Goal: Task Accomplishment & Management: Manage account settings

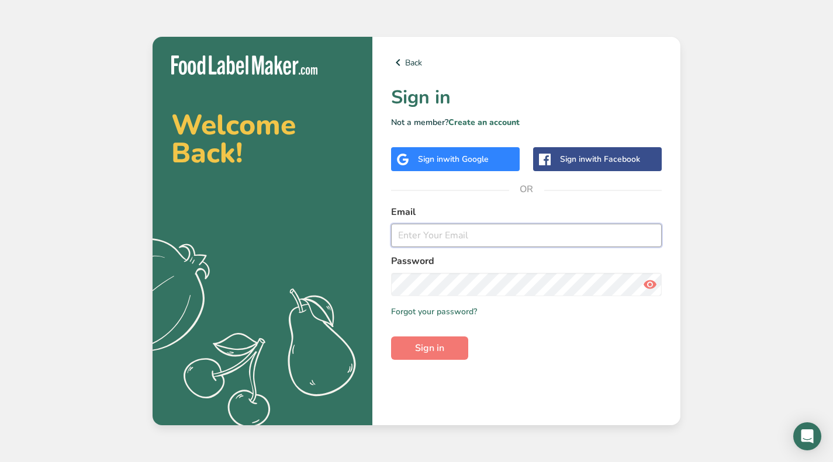
click at [511, 225] on input "email" at bounding box center [526, 235] width 271 height 23
type input "michelle@highly-rooted.com"
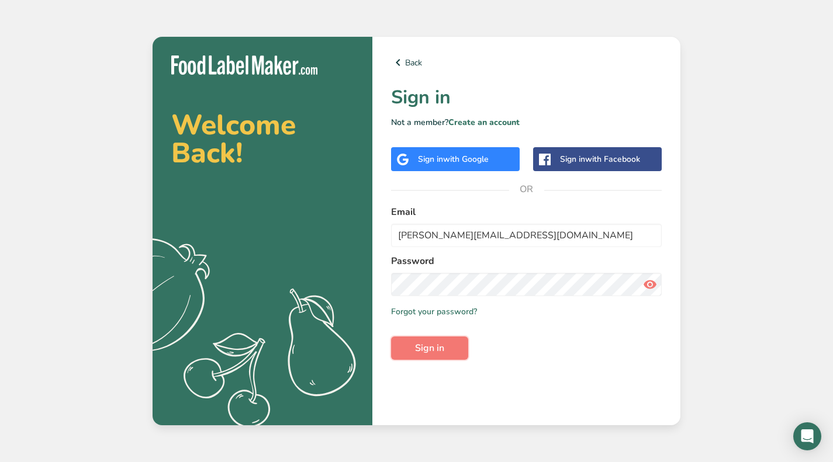
click at [414, 347] on button "Sign in" at bounding box center [429, 348] width 77 height 23
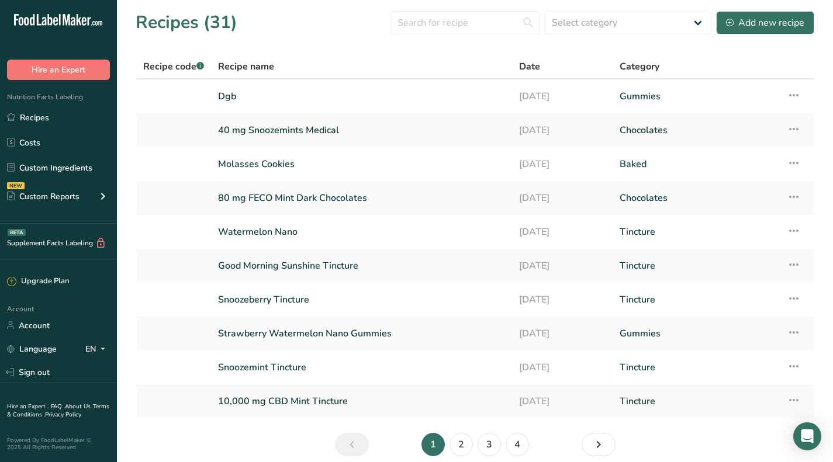
click at [64, 191] on div "Custom Reports" at bounding box center [43, 197] width 72 height 12
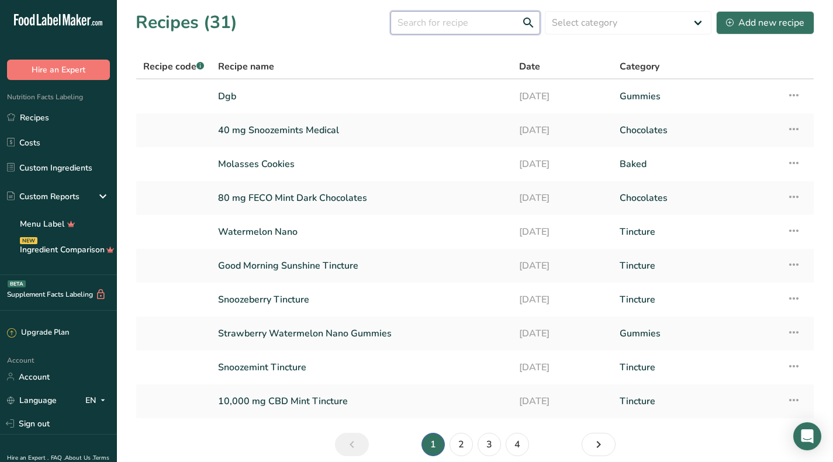
click at [490, 21] on input "text" at bounding box center [465, 22] width 150 height 23
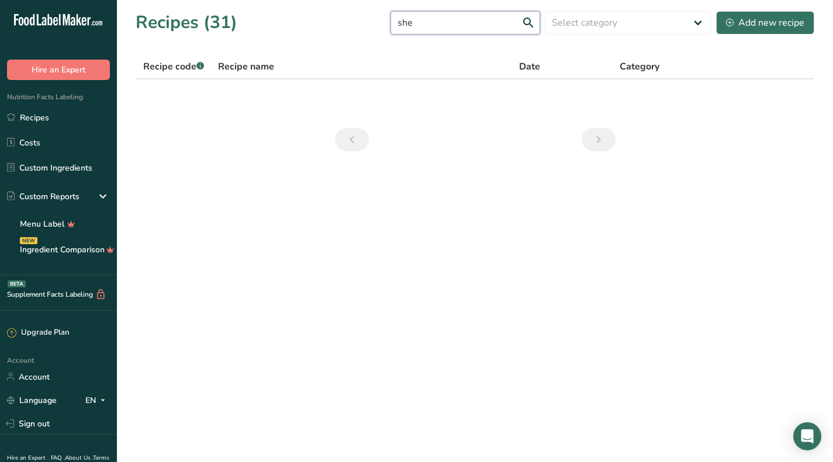
type input "she"
click at [783, 25] on div "Add new recipe" at bounding box center [765, 23] width 78 height 14
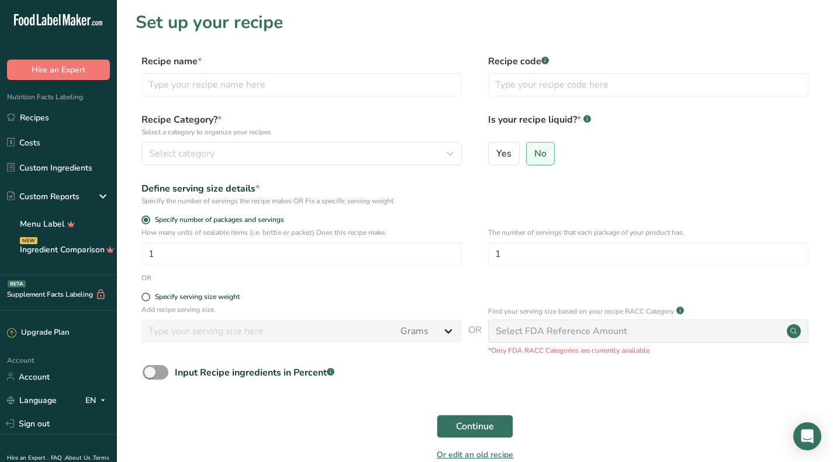
click at [70, 171] on link "Custom Ingredients" at bounding box center [58, 168] width 117 height 22
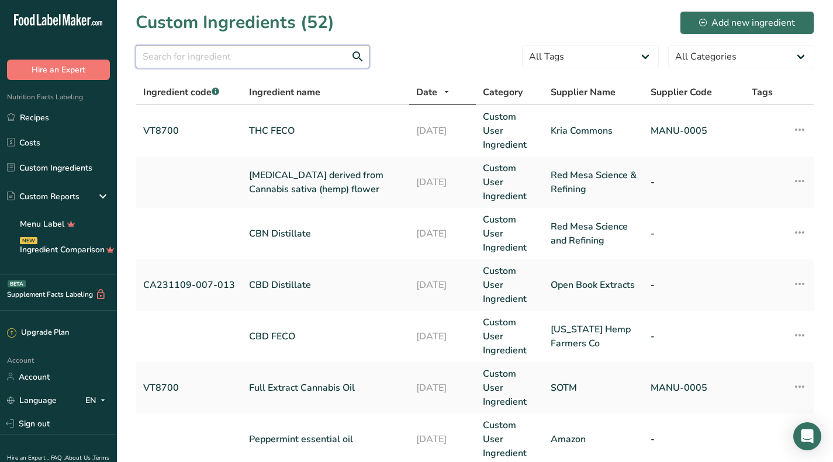
click at [244, 68] on input "text" at bounding box center [253, 56] width 234 height 23
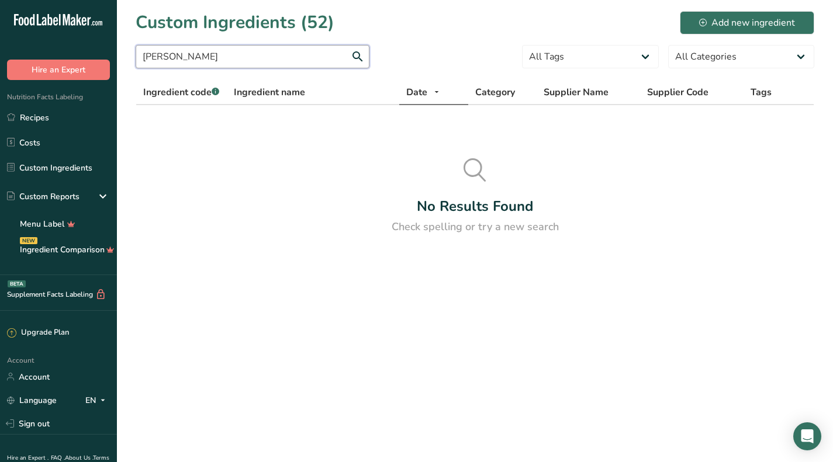
type input "shea"
click at [735, 20] on div "Add new ingredient" at bounding box center [747, 23] width 96 height 14
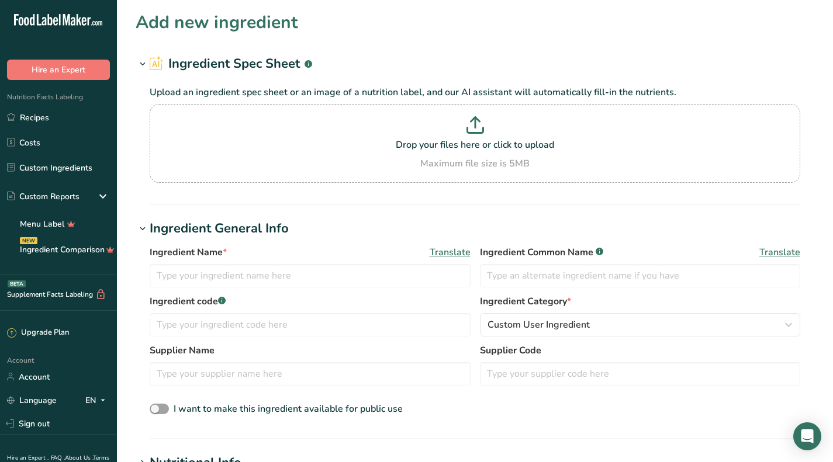
click at [491, 148] on p "Drop your files here or click to upload" at bounding box center [475, 145] width 645 height 14
click at [491, 148] on input "Drop your files here or click to upload Maximum file size is 5MB" at bounding box center [475, 143] width 650 height 79
type input "C:\fakepath\Product Specification for Conventional Refined Shea Butter_Redacted…"
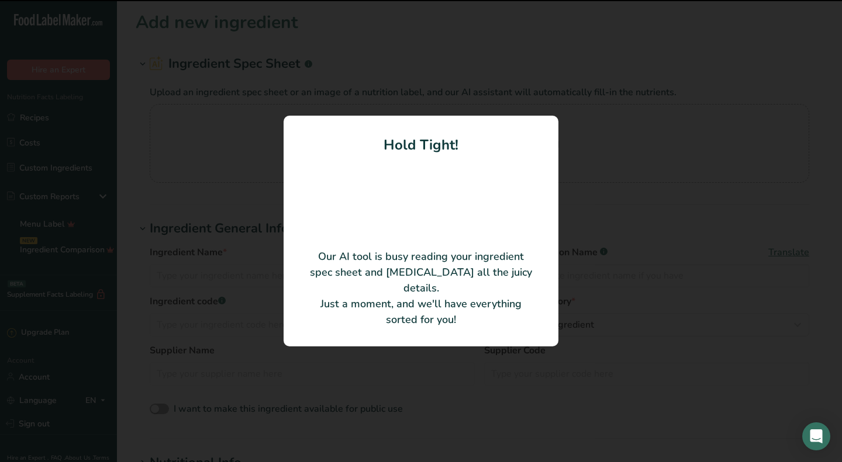
type input "Conventional Refined Shea Butter"
type input "Bulk Apothecary"
type input "SFC-820-A04"
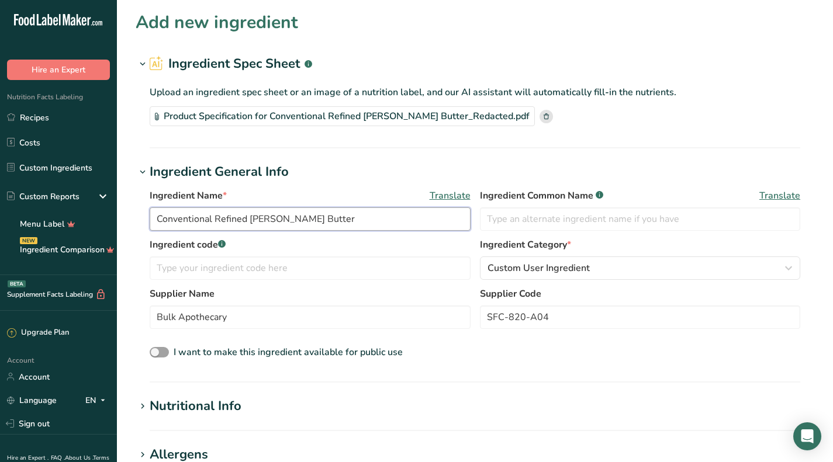
click at [248, 217] on input "Conventional Refined Shea Butter" at bounding box center [310, 218] width 321 height 23
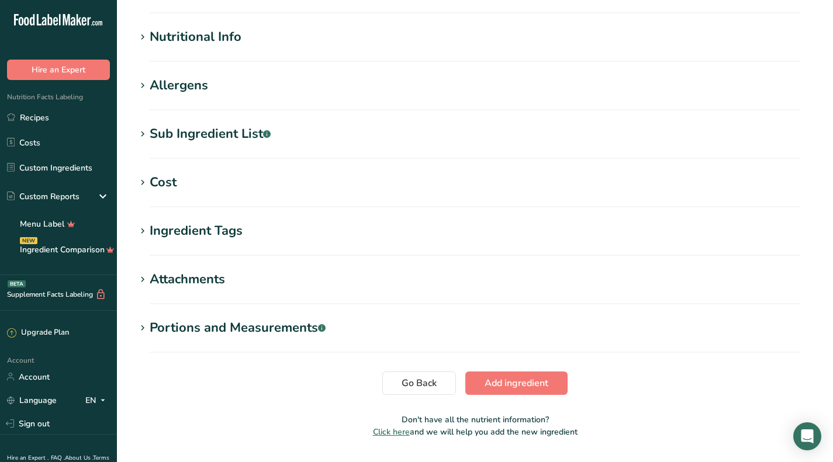
scroll to position [401, 0]
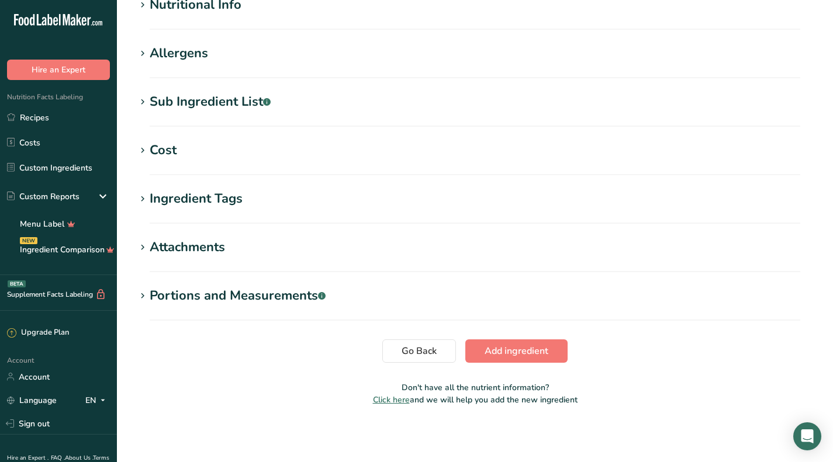
type input "[PERSON_NAME] Butter"
click at [224, 94] on div "Sub Ingredient List .a-a{fill:#347362;}.b-a{fill:#fff;}" at bounding box center [210, 101] width 121 height 19
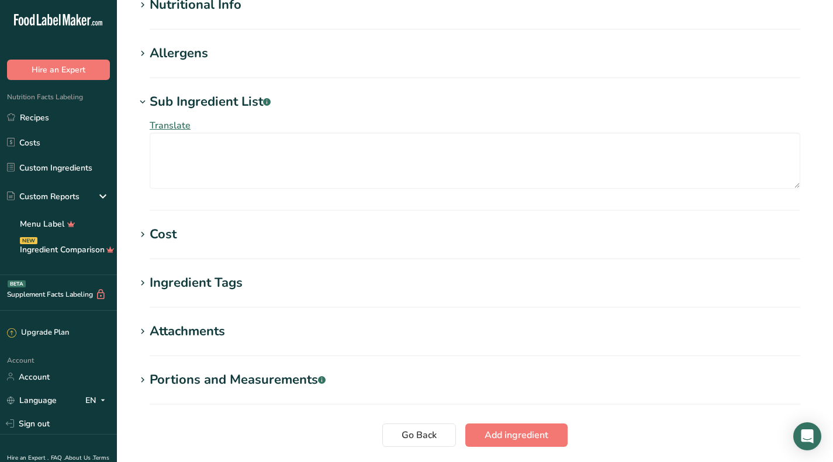
click at [224, 98] on div "Sub Ingredient List .a-a{fill:#347362;}.b-a{fill:#fff;}" at bounding box center [210, 101] width 121 height 19
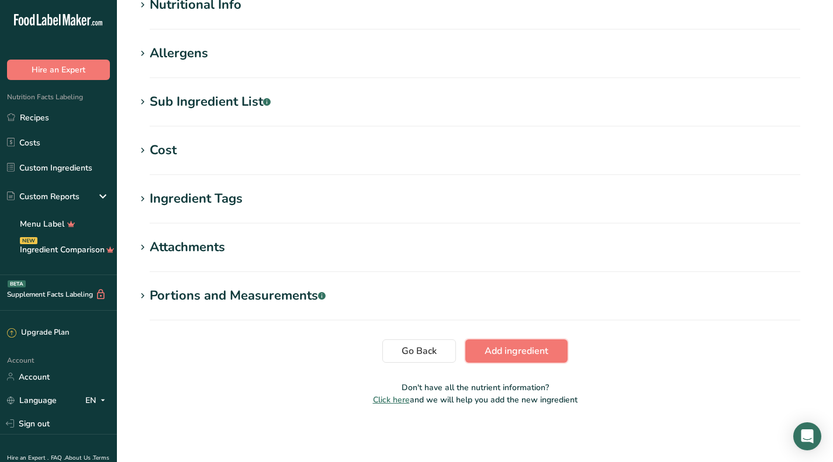
click at [502, 348] on span "Add ingredient" at bounding box center [516, 351] width 64 height 14
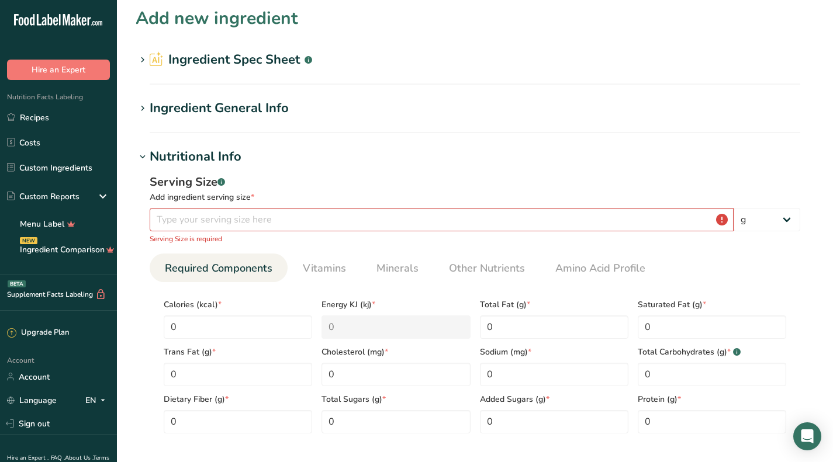
scroll to position [0, 0]
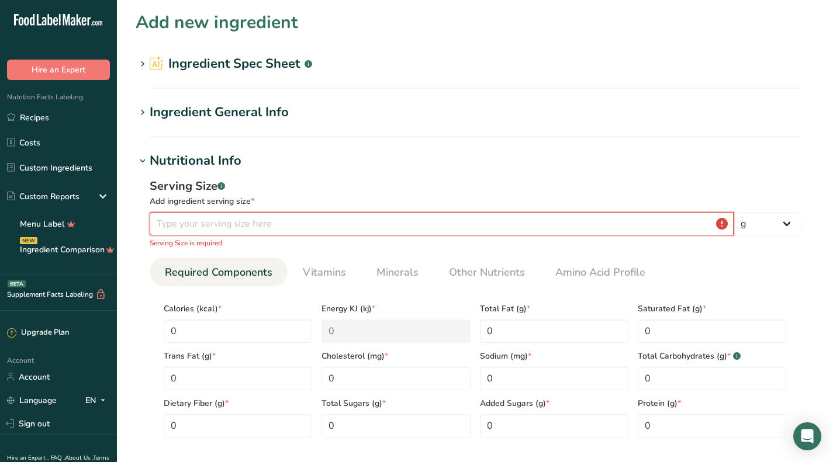
click at [312, 218] on input "number" at bounding box center [442, 223] width 584 height 23
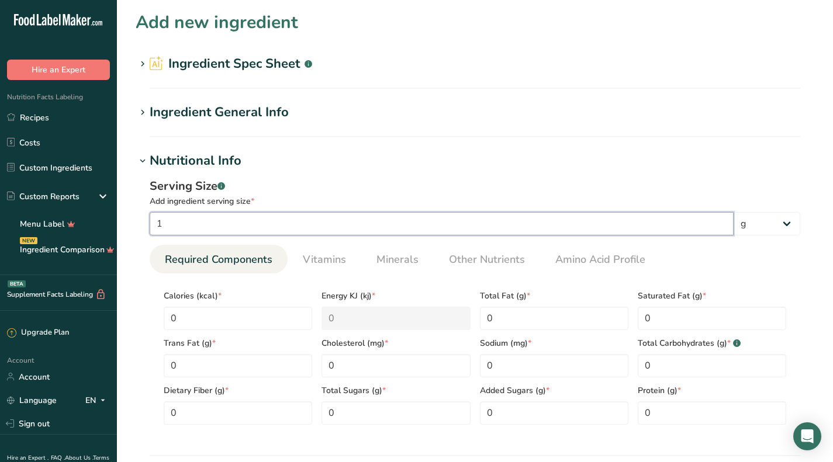
type input "1"
click at [353, 174] on div "Serving Size .a-a{fill:#347362;}.b-a{fill:#fff;} Add ingredient serving size * …" at bounding box center [475, 306] width 678 height 271
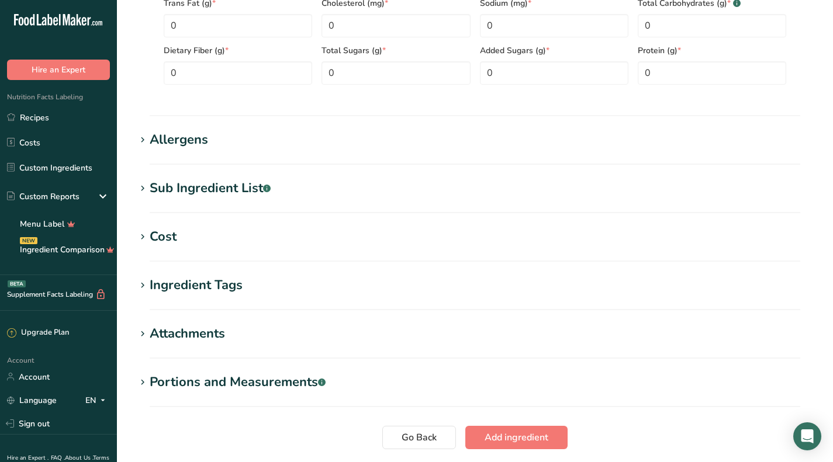
scroll to position [427, 0]
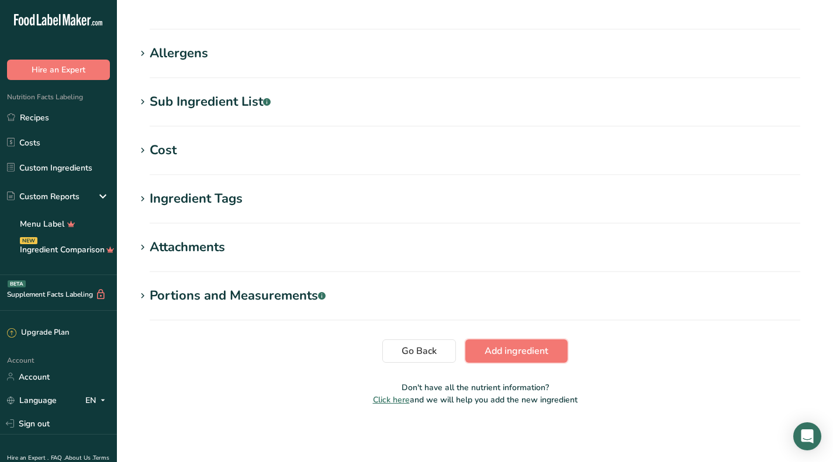
click at [498, 351] on span "Add ingredient" at bounding box center [516, 351] width 64 height 14
click at [533, 355] on span "Add ingredient" at bounding box center [516, 351] width 64 height 14
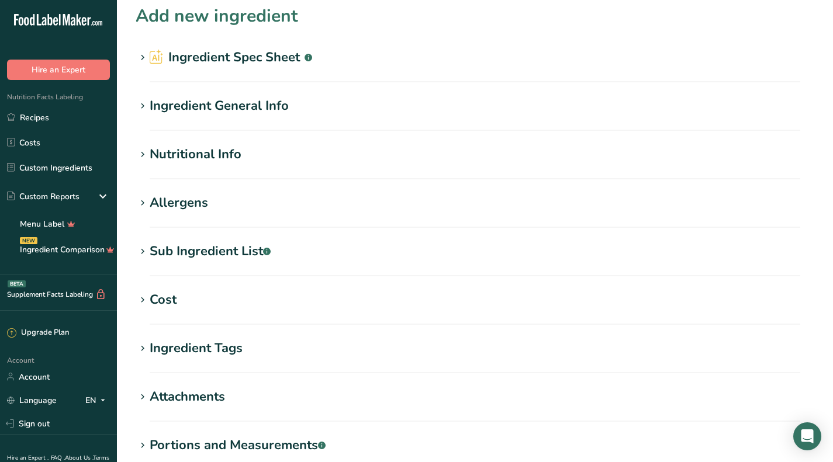
scroll to position [0, 0]
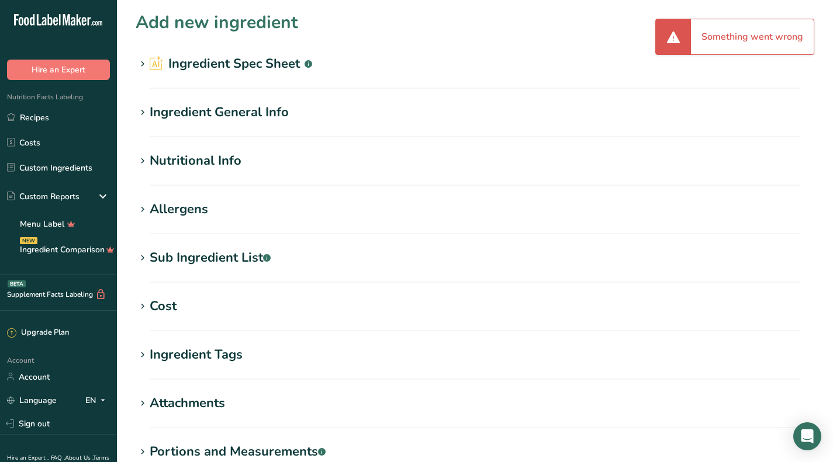
click at [189, 63] on h2 "Ingredient Spec Sheet .a-a{fill:#347362;}.b-a{fill:#fff;}" at bounding box center [231, 63] width 162 height 19
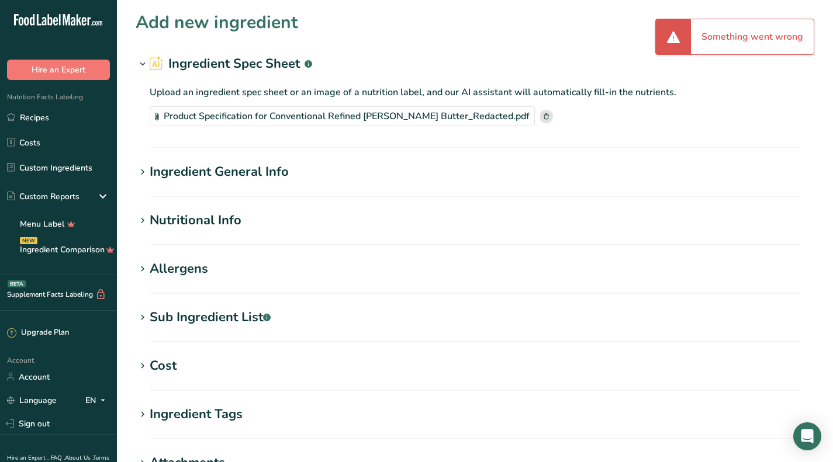
click at [162, 167] on div "Ingredient General Info" at bounding box center [219, 171] width 139 height 19
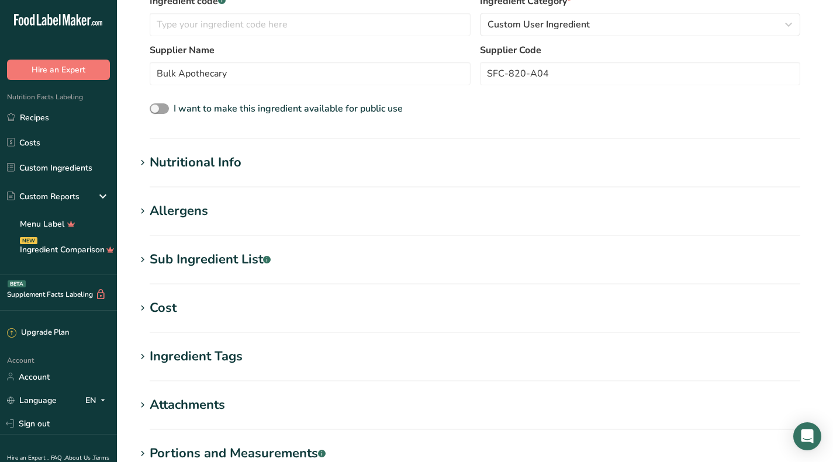
scroll to position [292, 0]
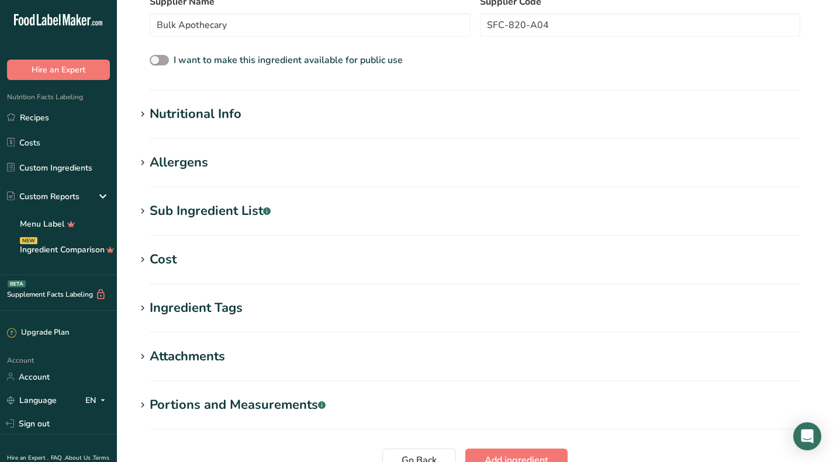
click at [168, 261] on div "Cost" at bounding box center [163, 259] width 27 height 19
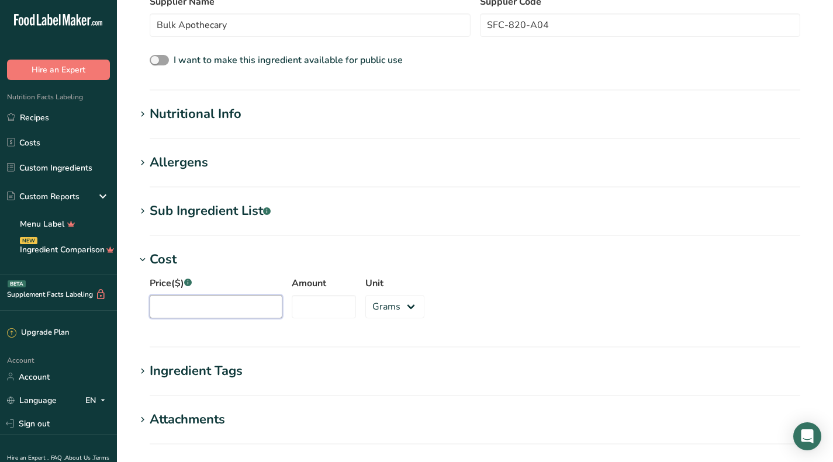
click at [201, 299] on input "Price($) .a-a{fill:#347362;}.b-a{fill:#fff;}" at bounding box center [216, 306] width 133 height 23
type input "228.45"
click at [319, 310] on input "Amount" at bounding box center [324, 306] width 64 height 23
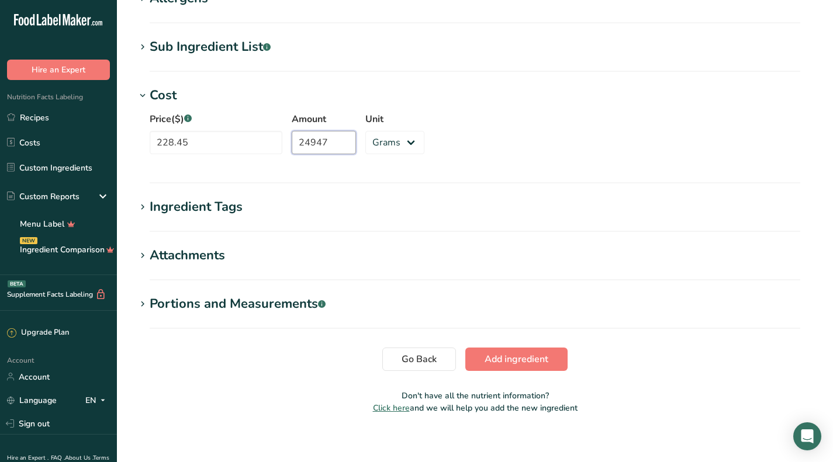
scroll to position [465, 0]
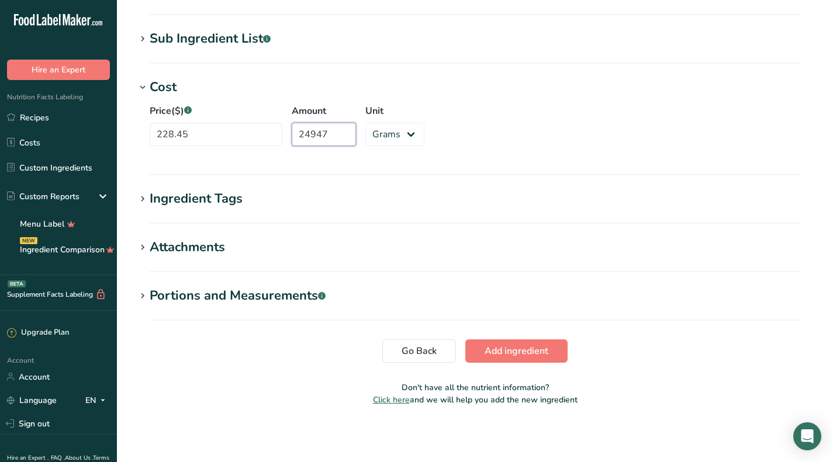
type input "24947"
click at [532, 361] on button "Add ingredient" at bounding box center [516, 351] width 102 height 23
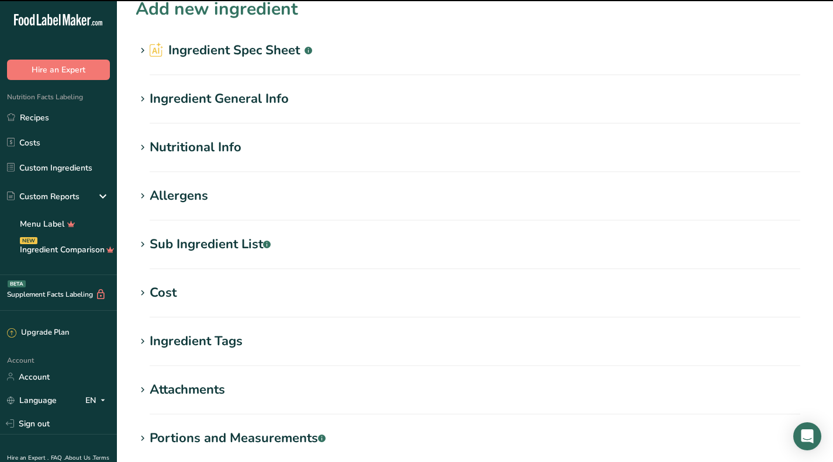
scroll to position [0, 0]
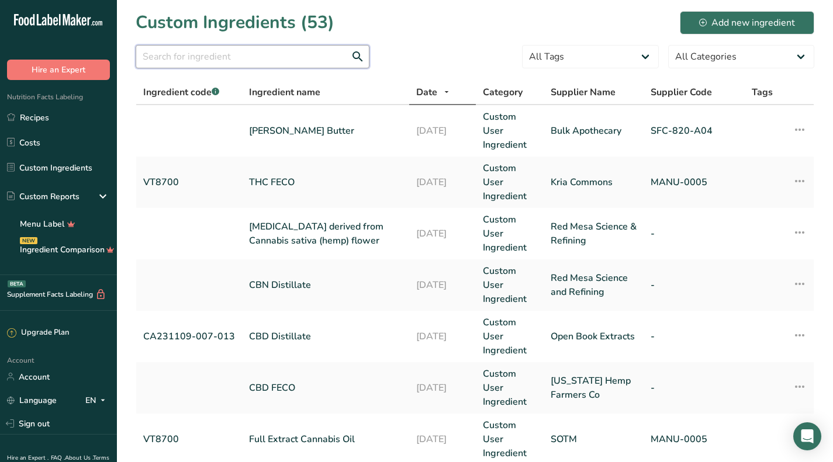
click at [301, 60] on input "text" at bounding box center [253, 56] width 234 height 23
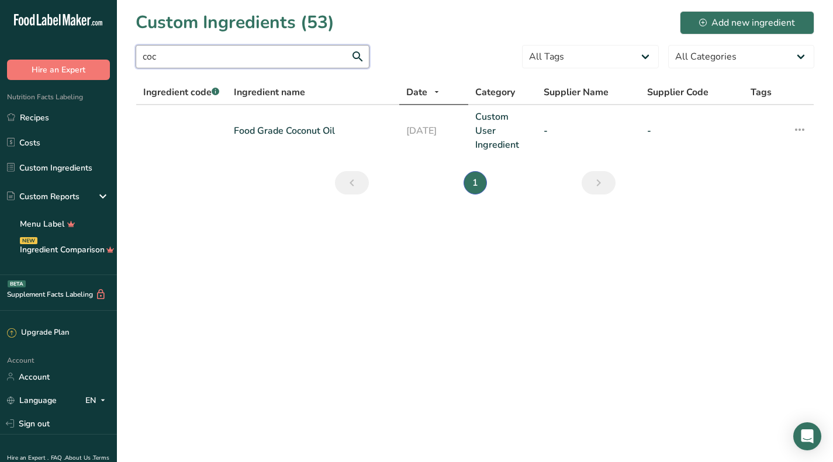
type input "coc"
click at [705, 22] on icon at bounding box center [703, 23] width 8 height 8
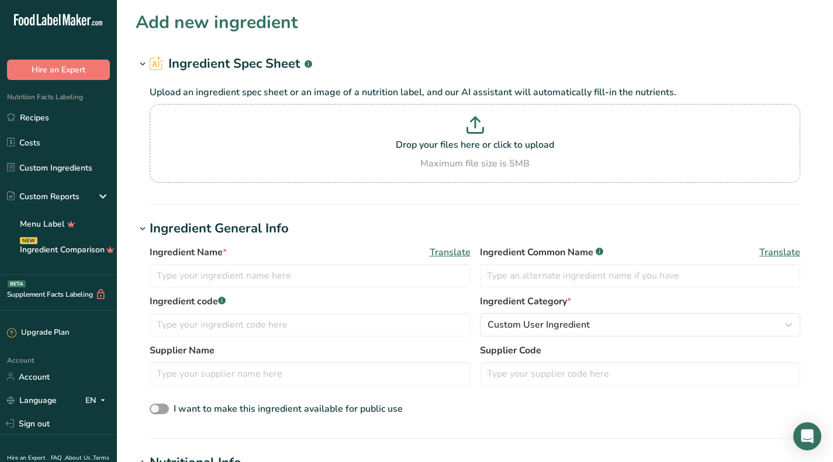
click at [458, 150] on p "Drop your files here or click to upload" at bounding box center [475, 145] width 645 height 14
click at [458, 150] on input "Drop your files here or click to upload Maximum file size is 5MB" at bounding box center [475, 143] width 650 height 79
type input "C:\fakepath\Coconut Oil 92 invoice.pdf"
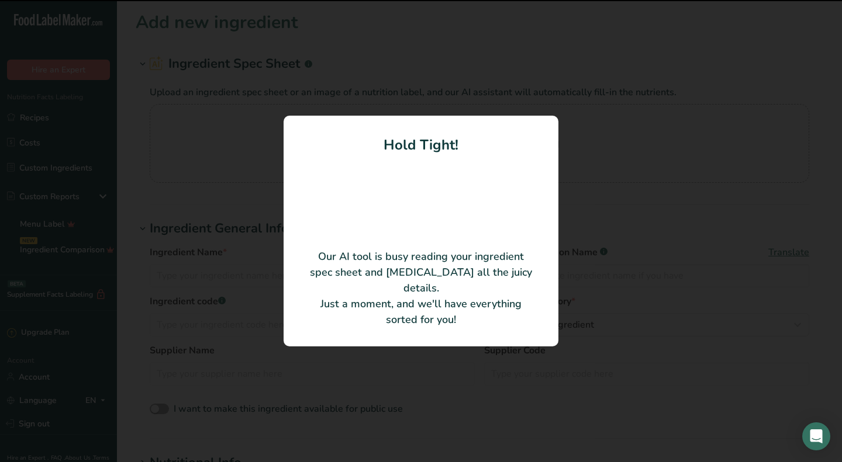
type input "Hydrogenated Coconut Oil"
type input "00781525213235"
type input "Bulk Apothecary"
type input "100087114"
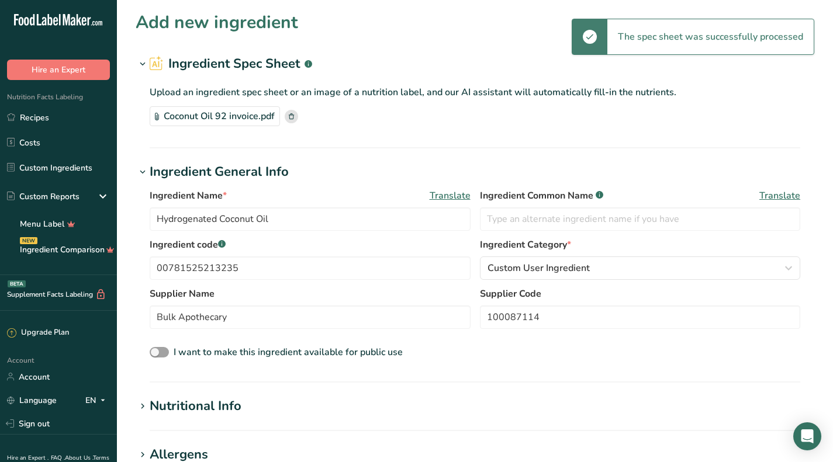
click at [264, 113] on div "Coconut Oil 92 invoice.pdf" at bounding box center [215, 116] width 130 height 20
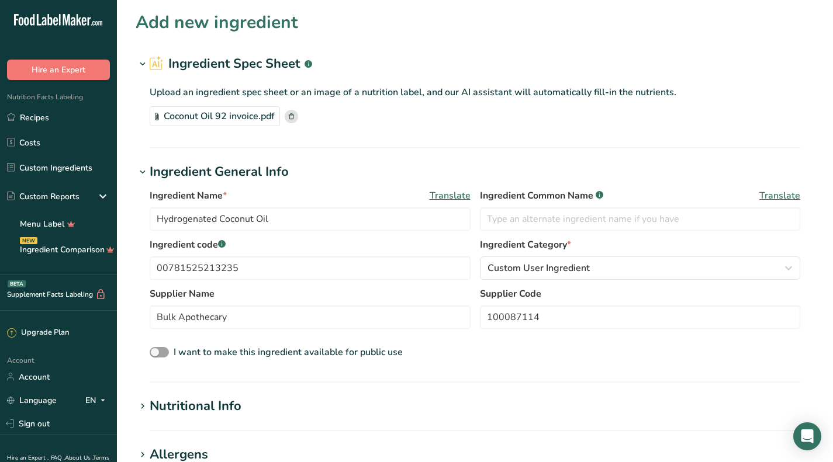
click at [168, 119] on div "Coconut Oil 92 invoice.pdf" at bounding box center [215, 116] width 130 height 20
click at [705, 396] on section "Add new ingredient Ingredient Spec Sheet .a-a{fill:#347362;}.b-a{fill:#fff;} Up…" at bounding box center [475, 413] width 716 height 826
click at [219, 217] on input "Hydrogenated Coconut Oil" at bounding box center [310, 218] width 321 height 23
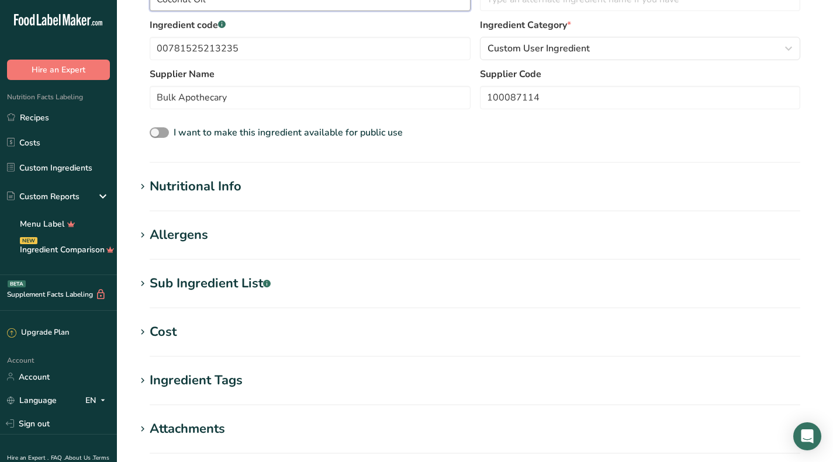
scroll to position [234, 0]
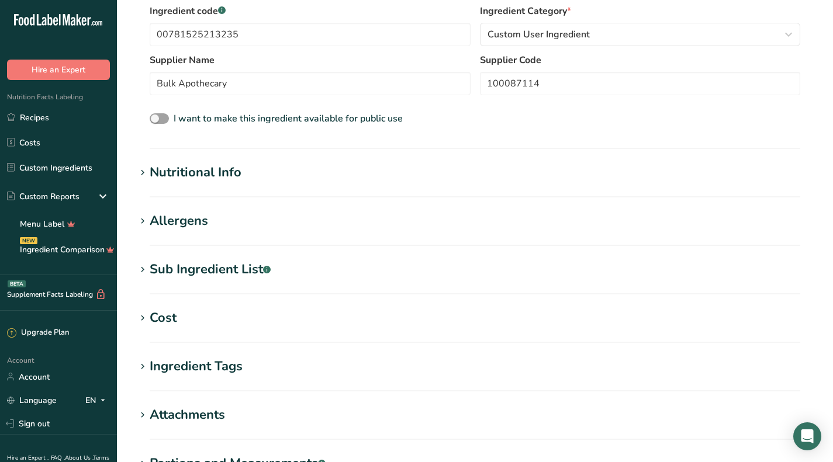
type input "Coconut Oil"
click at [169, 316] on div "Cost" at bounding box center [163, 318] width 27 height 19
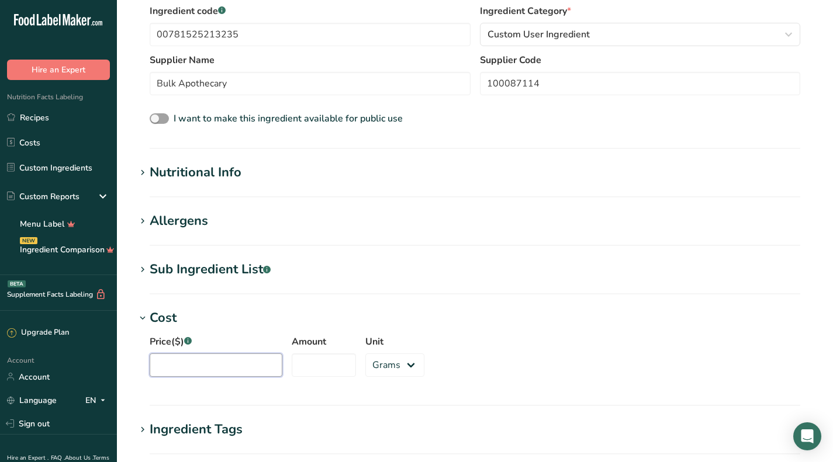
click at [201, 369] on input "Price($) .a-a{fill:#347362;}.b-a{fill:#fff;}" at bounding box center [216, 365] width 133 height 23
click at [220, 365] on input "Price($) .a-a{fill:#347362;}.b-a{fill:#fff;}" at bounding box center [216, 365] width 133 height 23
type input "141.99"
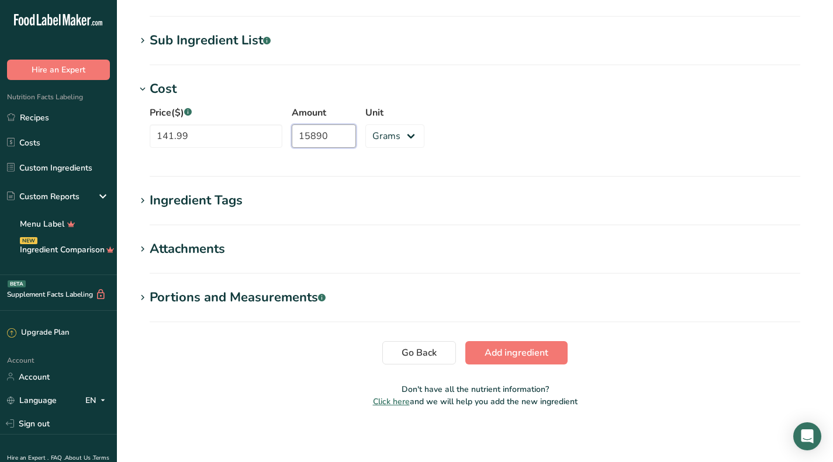
scroll to position [465, 0]
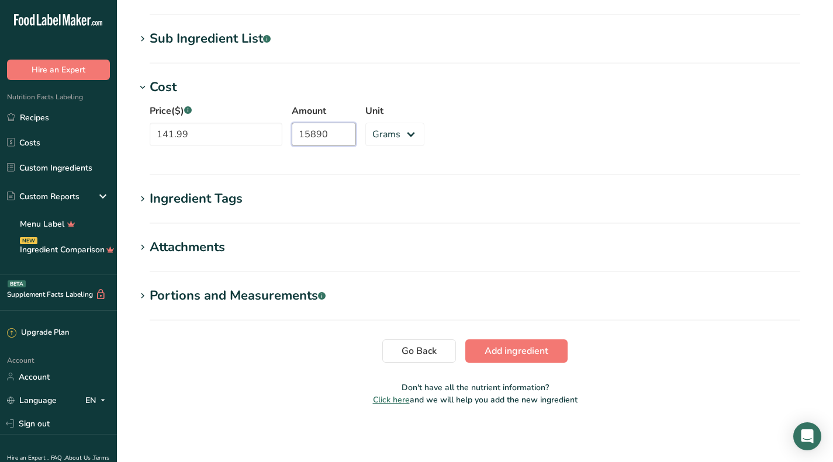
type input "15890"
click at [529, 353] on span "Add ingredient" at bounding box center [516, 351] width 64 height 14
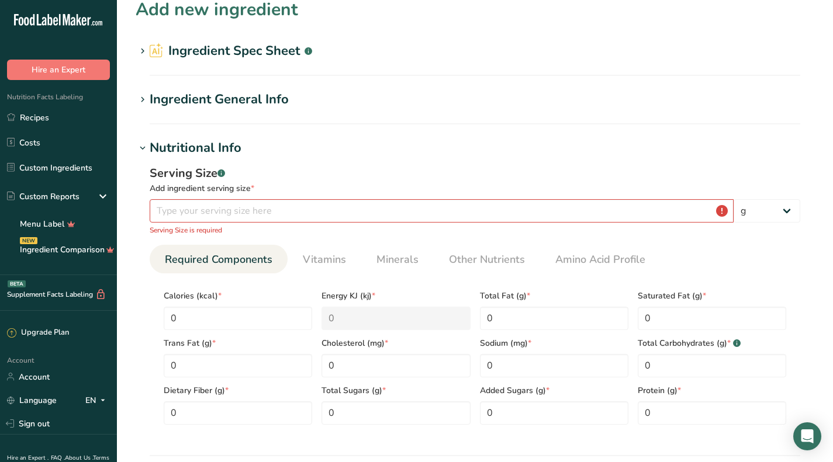
scroll to position [0, 0]
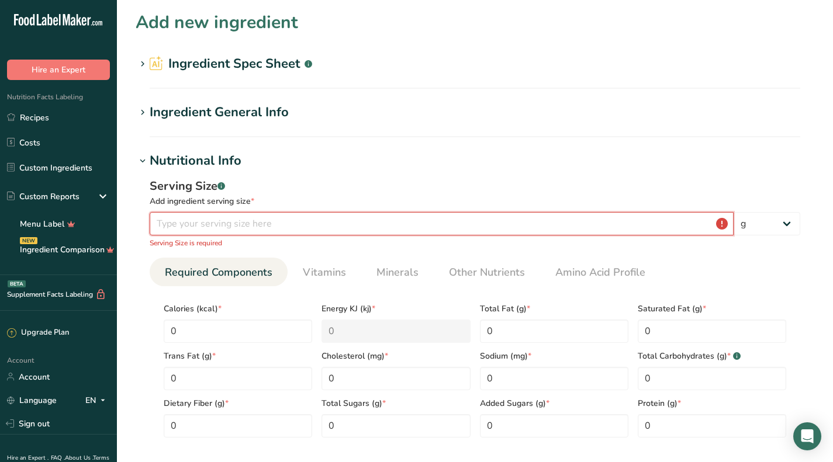
click at [354, 221] on input "number" at bounding box center [442, 223] width 584 height 23
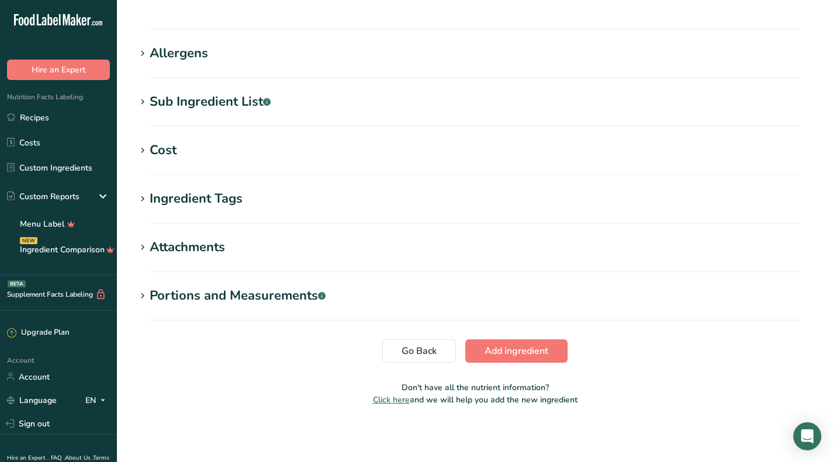
type input "0.9998"
click at [506, 347] on span "Add ingredient" at bounding box center [516, 351] width 64 height 14
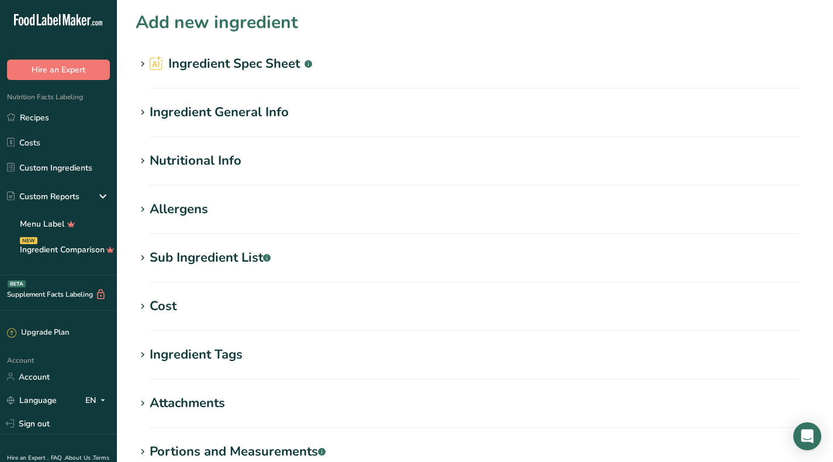
scroll to position [156, 0]
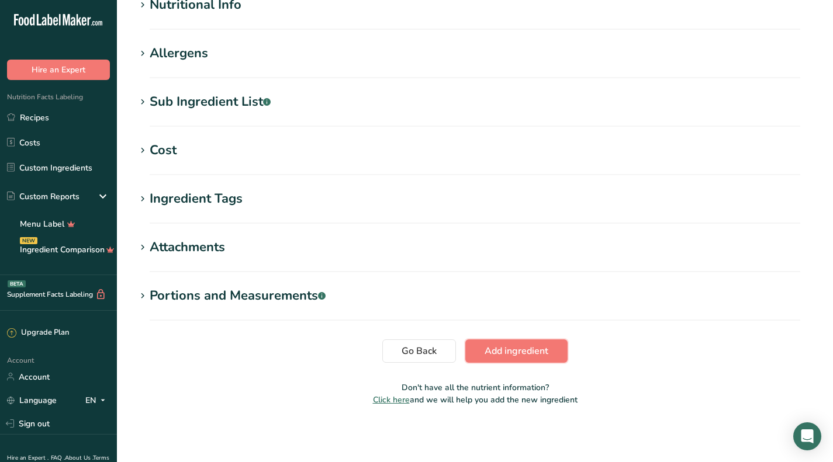
click at [507, 344] on button "Add ingredient" at bounding box center [516, 351] width 102 height 23
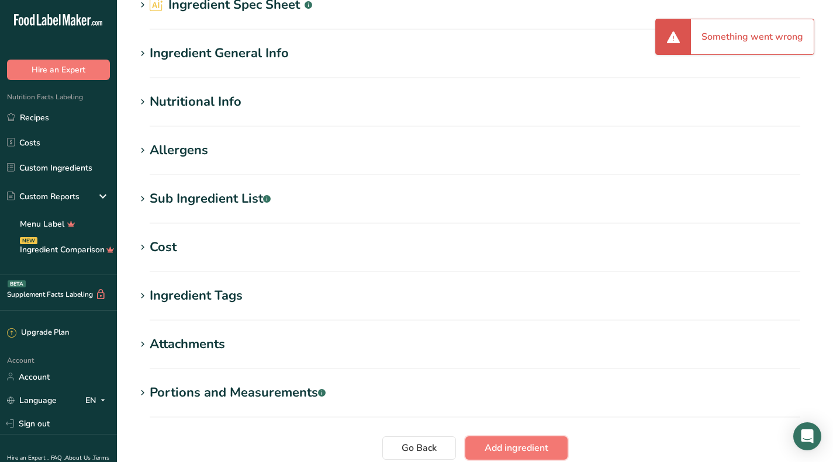
scroll to position [0, 0]
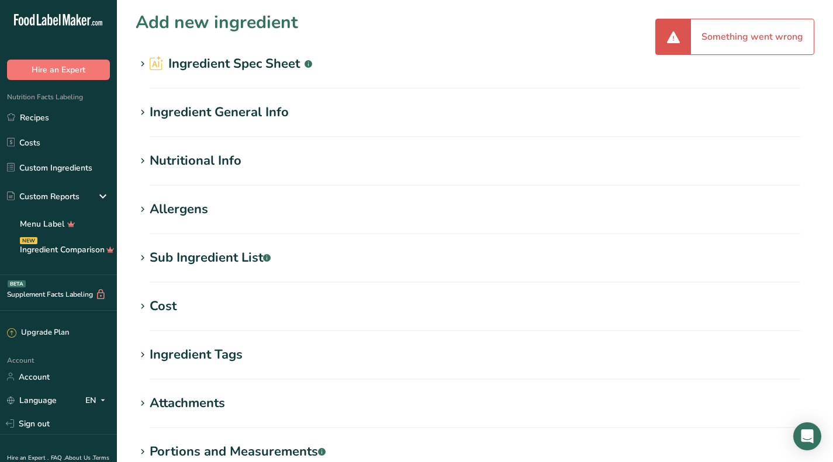
click at [202, 111] on div "Ingredient General Info" at bounding box center [219, 112] width 139 height 19
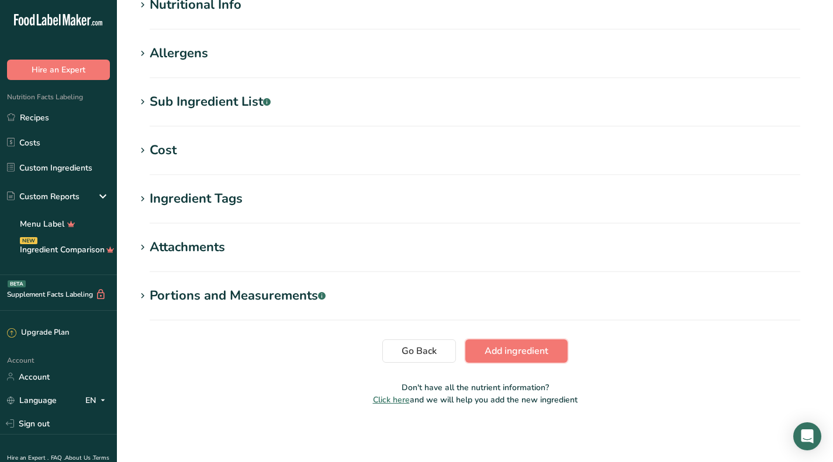
click at [523, 347] on span "Add ingredient" at bounding box center [516, 351] width 64 height 14
click at [296, 296] on div "Portions and Measurements .a-a{fill:#347362;}.b-a{fill:#fff;}" at bounding box center [238, 295] width 176 height 19
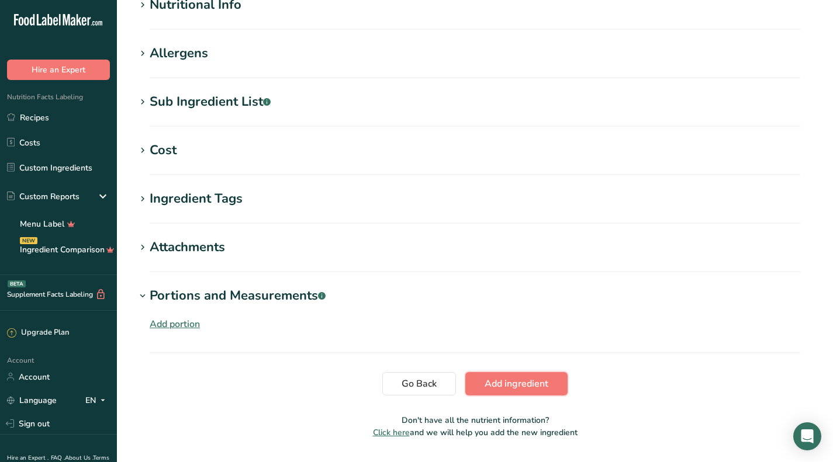
click at [515, 385] on span "Add ingredient" at bounding box center [516, 384] width 64 height 14
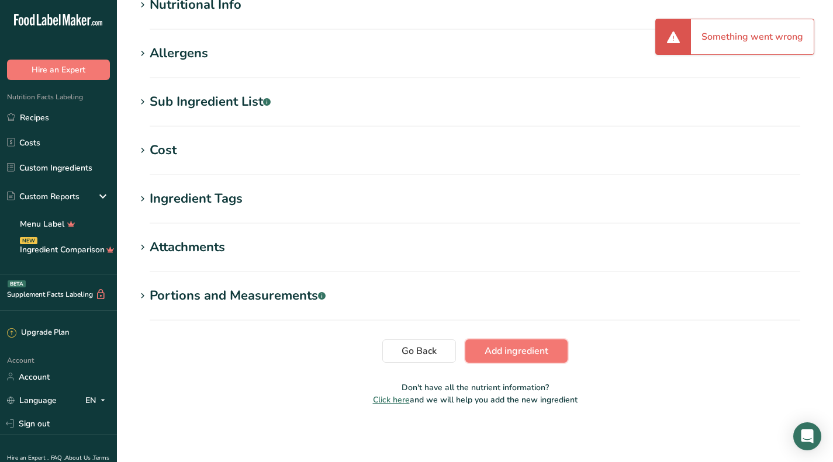
scroll to position [0, 0]
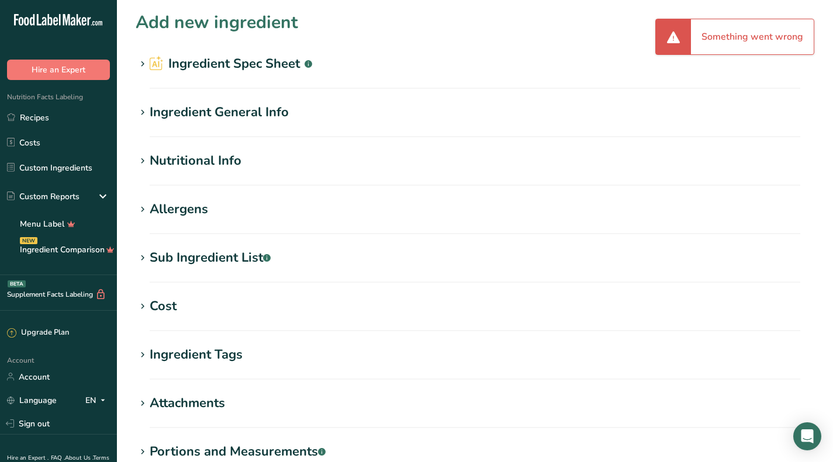
click at [229, 163] on div "Nutritional Info" at bounding box center [196, 160] width 92 height 19
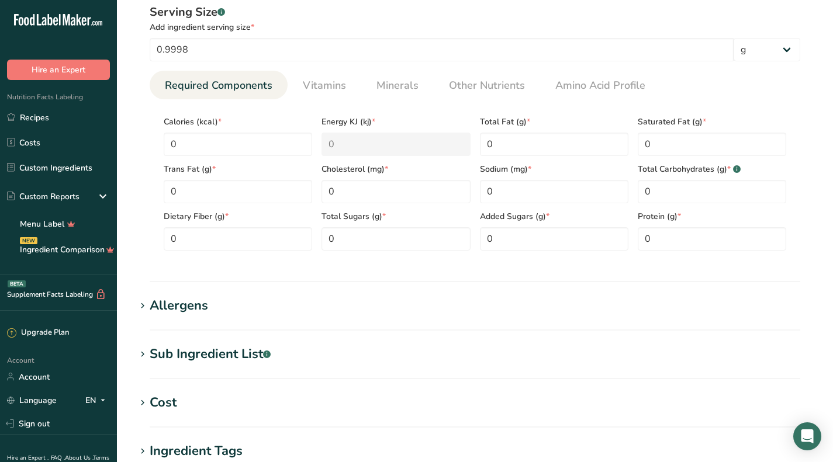
scroll to position [175, 0]
click at [188, 316] on section "Allergens Add any known allergens associated with your ingredient Soy Tree Nuts…" at bounding box center [475, 312] width 678 height 34
click at [188, 306] on div "Allergens" at bounding box center [179, 304] width 58 height 19
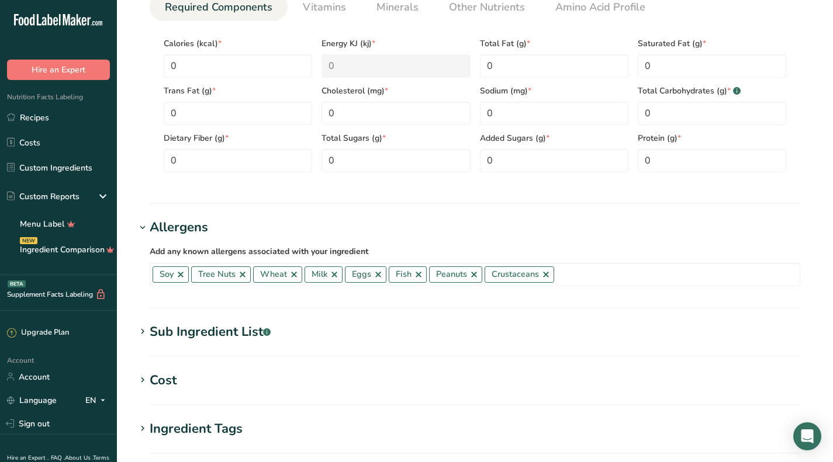
scroll to position [292, 0]
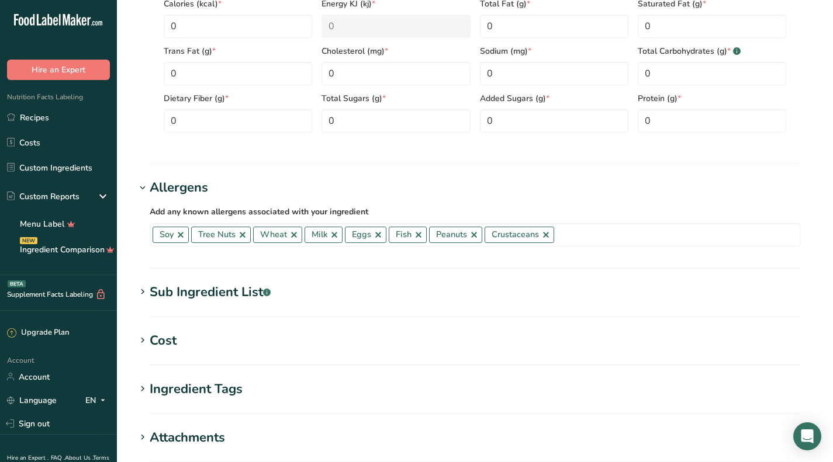
click at [198, 290] on div "Sub Ingredient List .a-a{fill:#347362;}.b-a{fill:#fff;}" at bounding box center [210, 292] width 121 height 19
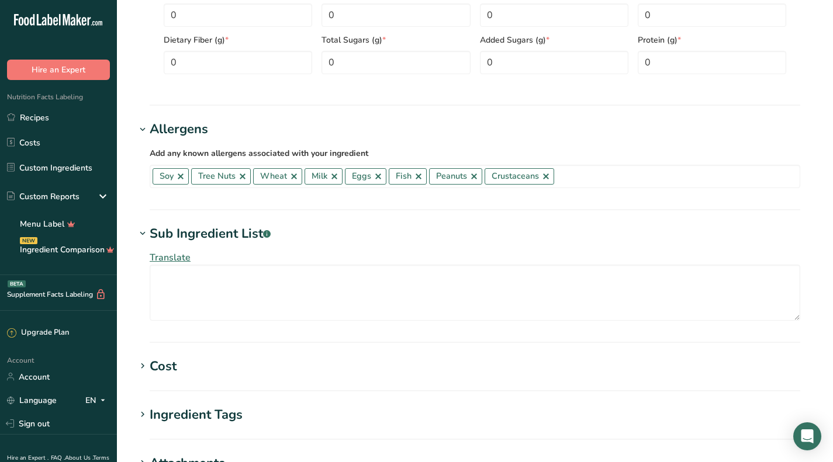
click at [167, 369] on div "Cost" at bounding box center [163, 366] width 27 height 19
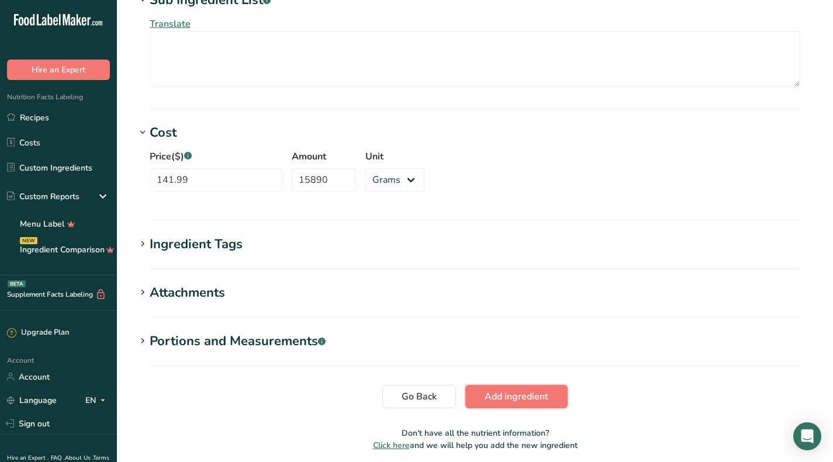
click at [513, 392] on span "Add ingredient" at bounding box center [516, 397] width 64 height 14
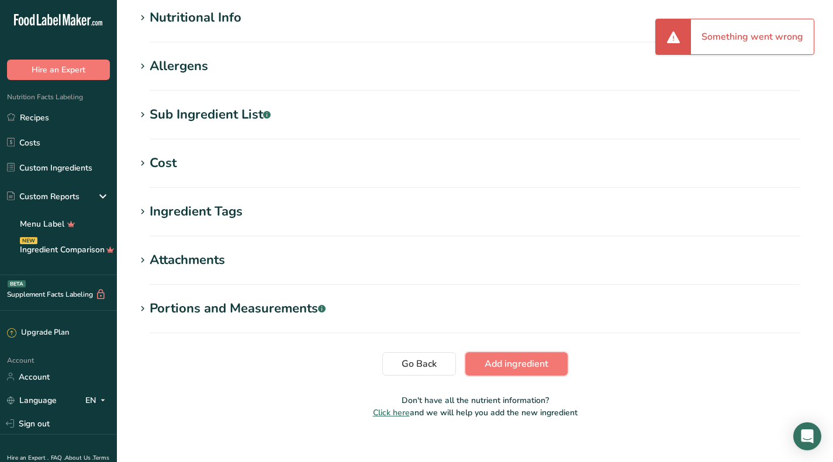
scroll to position [156, 0]
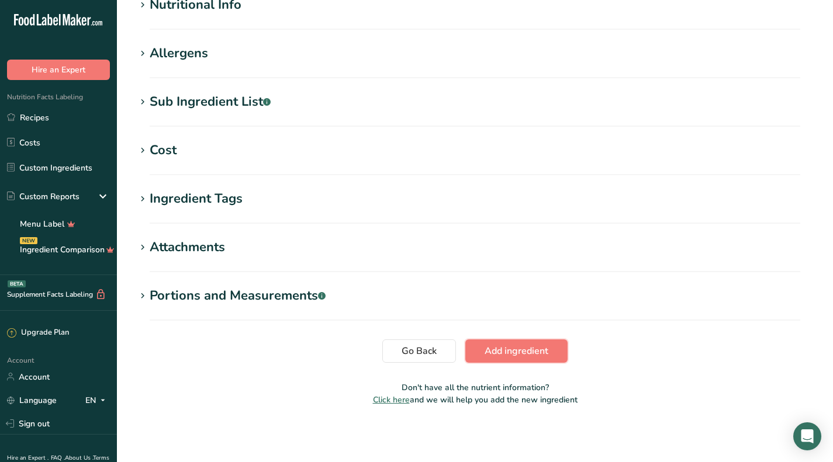
drag, startPoint x: 519, startPoint y: 346, endPoint x: 473, endPoint y: 279, distance: 81.5
click at [519, 345] on span "Add ingredient" at bounding box center [516, 351] width 64 height 14
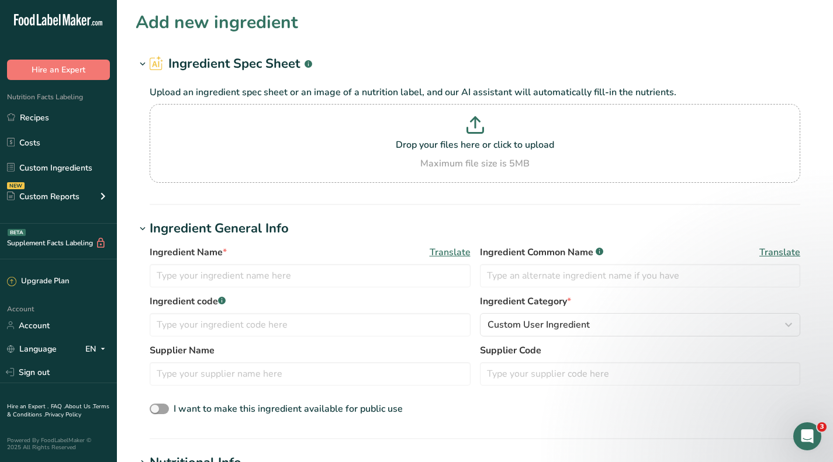
click at [451, 131] on p at bounding box center [475, 127] width 645 height 22
click at [451, 131] on input "Drop your files here or click to upload Maximum file size is 5MB" at bounding box center [475, 143] width 650 height 79
type input "C:\fakepath\Coconut Oil 92 coa.pdf"
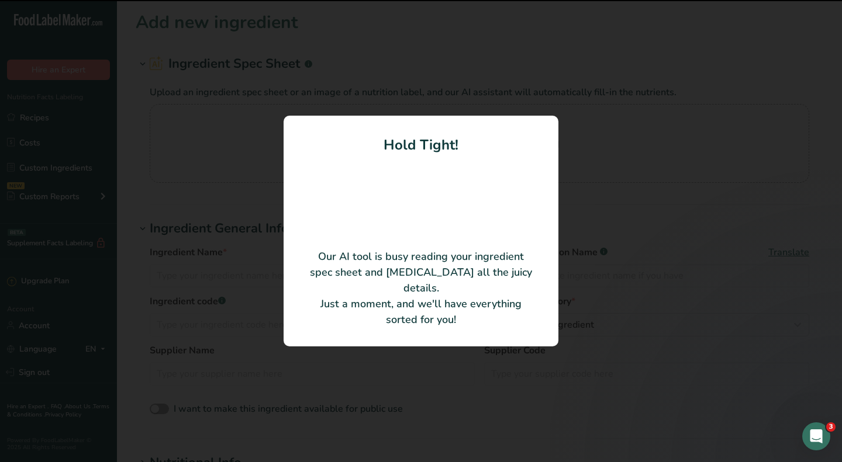
type input "Hydrogenated Coconut Oil"
type input "100087114"
type input "Bulk Apothecary"
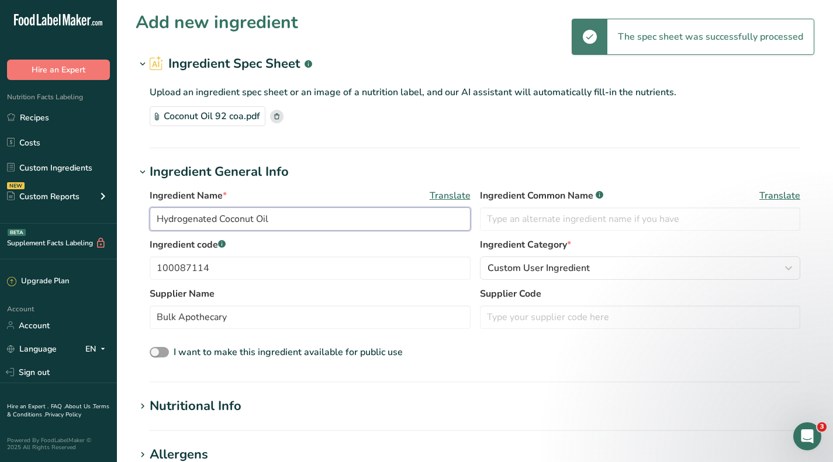
click at [220, 222] on input "Hydrogenated Coconut Oil" at bounding box center [310, 218] width 321 height 23
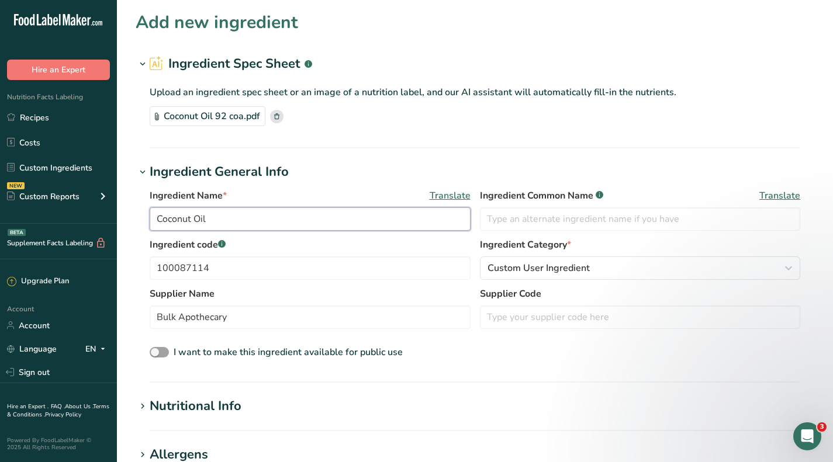
type input "Coconut Oil"
click at [342, 125] on div "Coconut Oil 92 coa.pdf" at bounding box center [475, 116] width 650 height 20
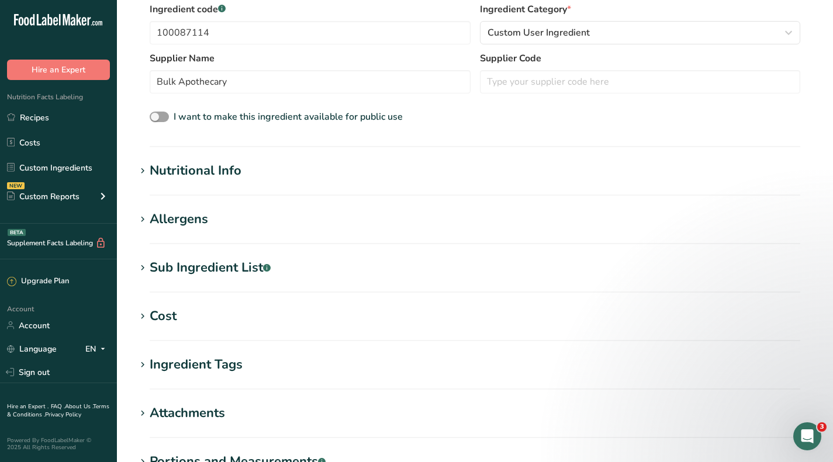
scroll to position [292, 0]
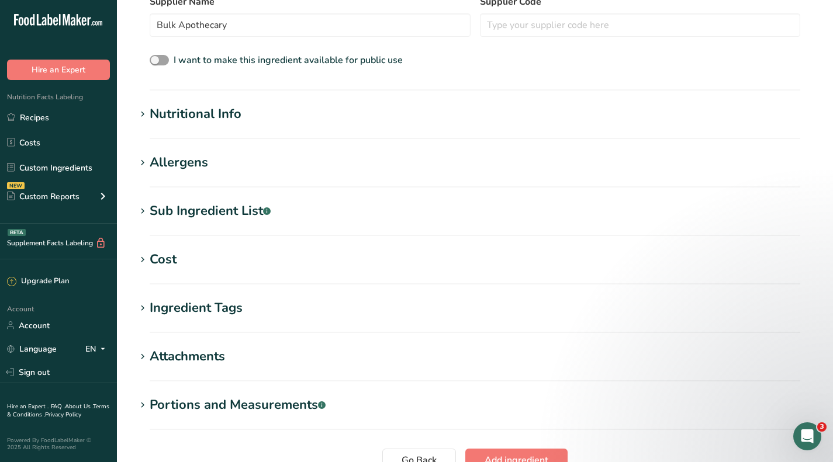
click at [182, 112] on div "Nutritional Info" at bounding box center [196, 114] width 92 height 19
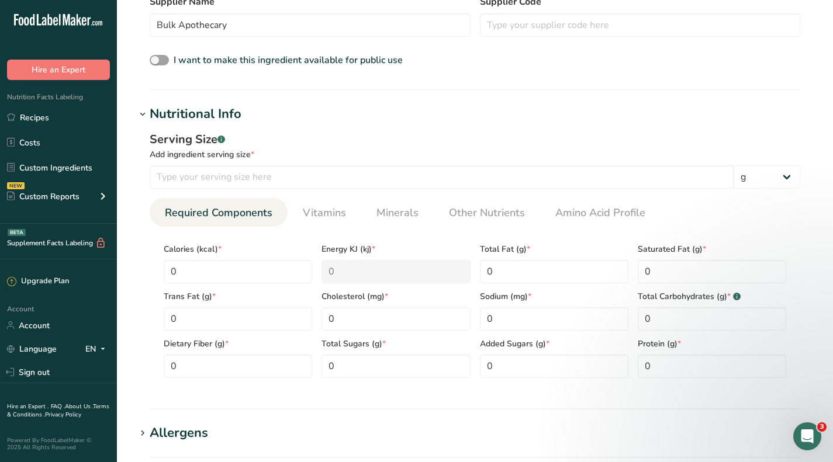
click at [207, 157] on div "Add ingredient serving size *" at bounding box center [475, 154] width 650 height 12
click at [201, 172] on input "number" at bounding box center [442, 176] width 584 height 23
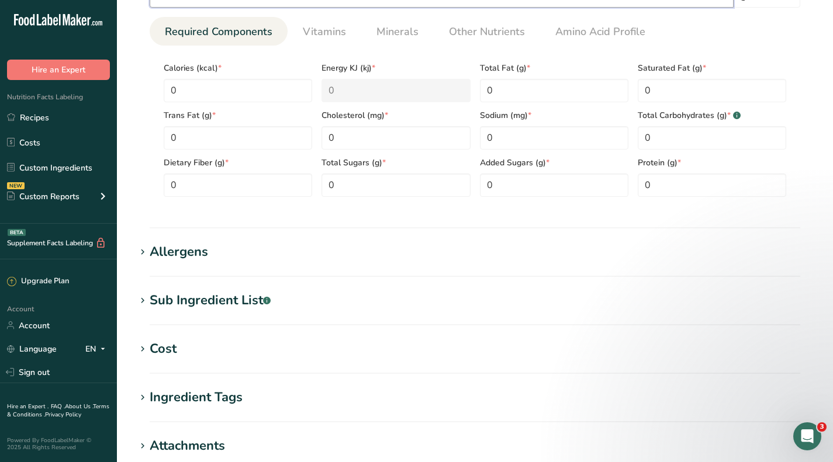
scroll to position [526, 0]
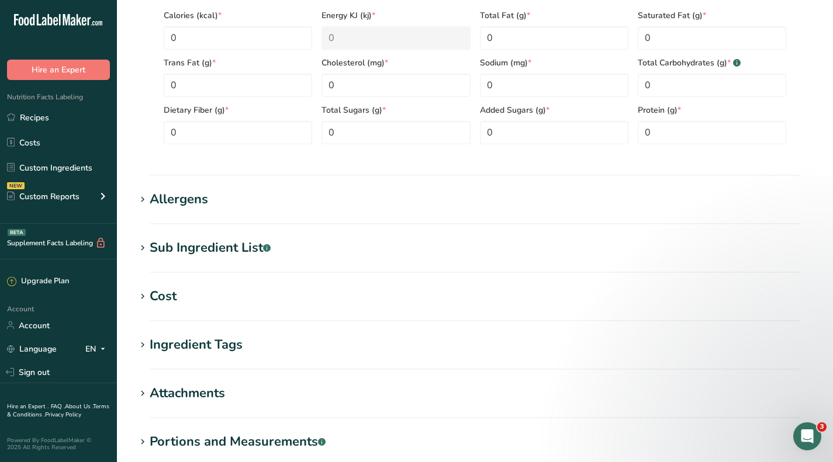
type input "1"
click at [161, 293] on div "Cost" at bounding box center [163, 296] width 27 height 19
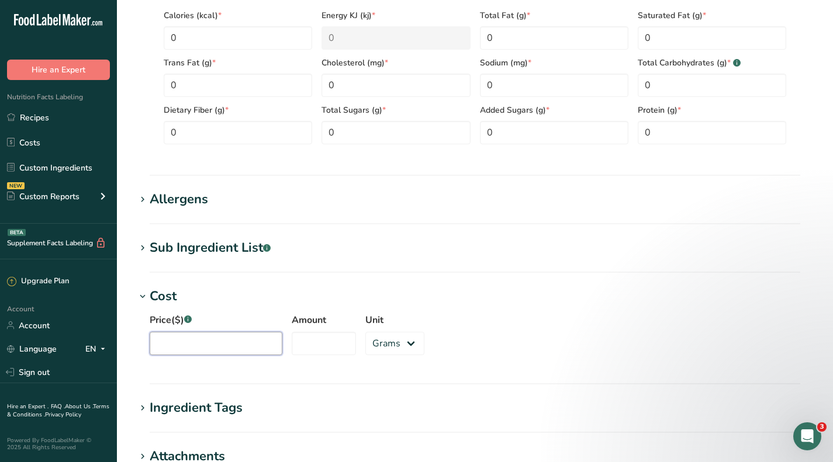
click at [191, 338] on input "Price($) .a-a{fill:#347362;}.b-a{fill:#fff;}" at bounding box center [216, 343] width 133 height 23
type input "141.99"
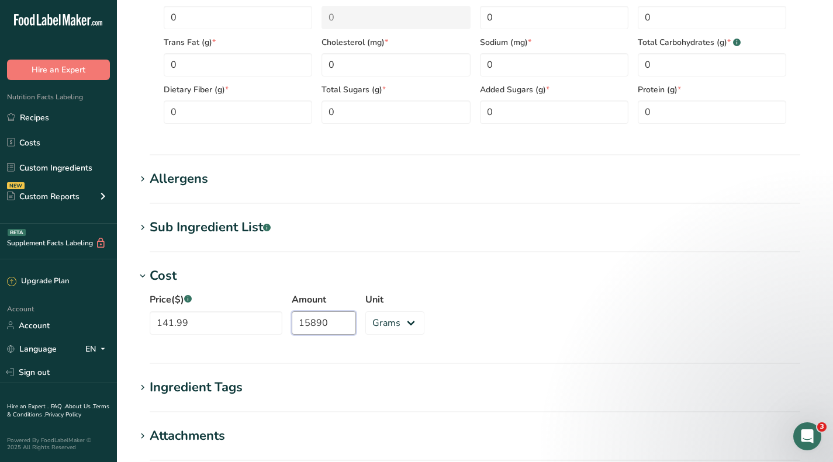
scroll to position [701, 0]
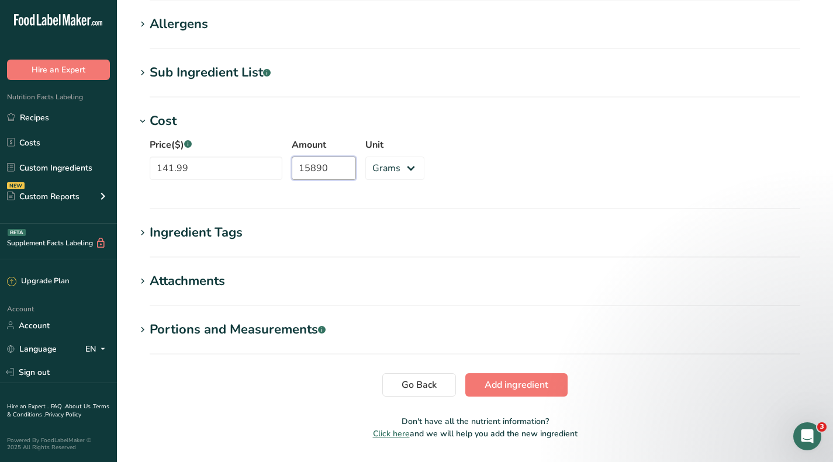
type input "15890"
click at [547, 386] on span "Add ingredient" at bounding box center [516, 385] width 64 height 14
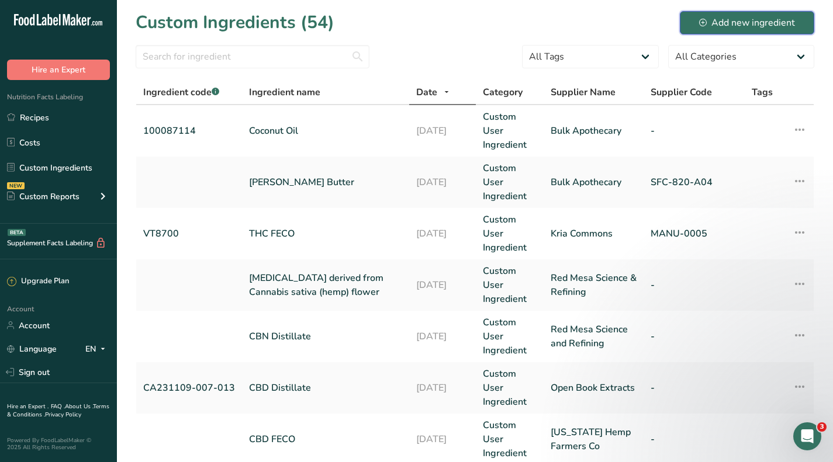
drag, startPoint x: 694, startPoint y: 19, endPoint x: 506, endPoint y: 155, distance: 231.8
click at [694, 20] on button "Add new ingredient" at bounding box center [747, 22] width 134 height 23
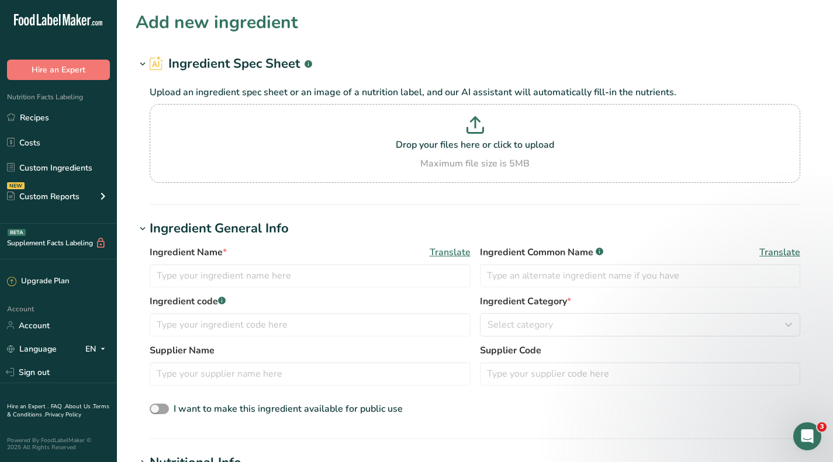
click at [477, 123] on icon at bounding box center [475, 125] width 18 height 18
click at [477, 123] on input "Drop your files here or click to upload Maximum file size is 5MB" at bounding box center [475, 143] width 650 height 79
type input "C:\fakepath\Mango Butter - coa.pdf"
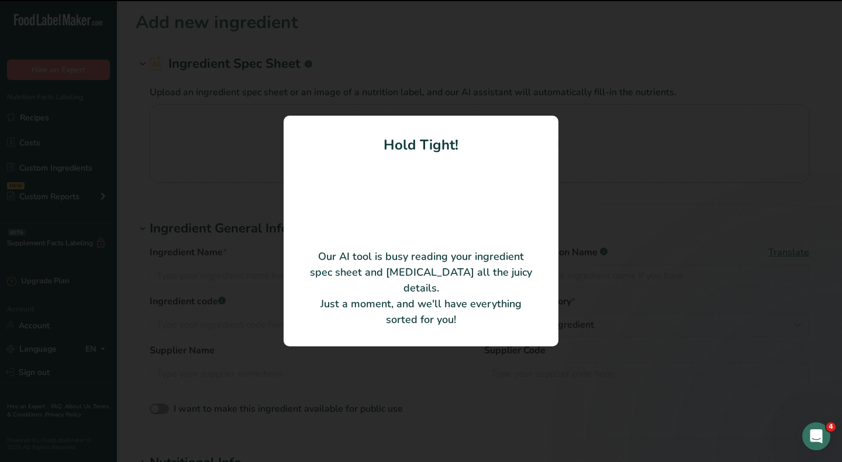
type input "Mangifera indica seed butter"
type input "Bulk Apothecary"
type input "901003"
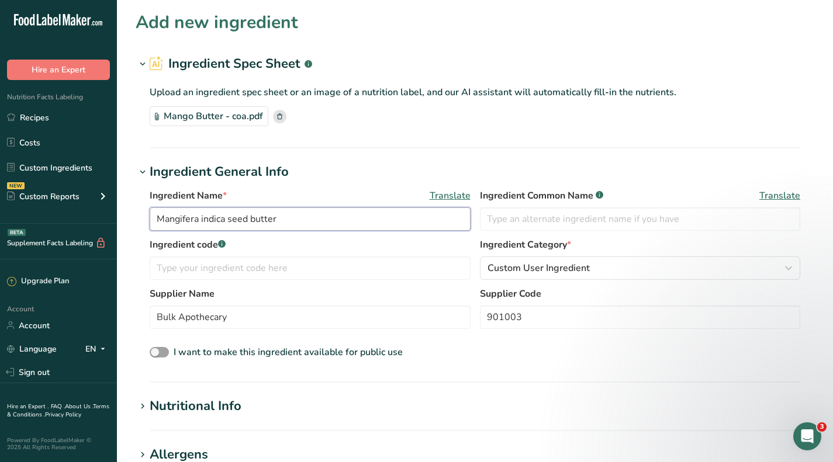
drag, startPoint x: 285, startPoint y: 219, endPoint x: 126, endPoint y: 209, distance: 159.3
click at [126, 209] on section "Add new ingredient Ingredient Spec Sheet .a-a{fill:#347362;}.b-a{fill:#fff;} Up…" at bounding box center [475, 413] width 716 height 826
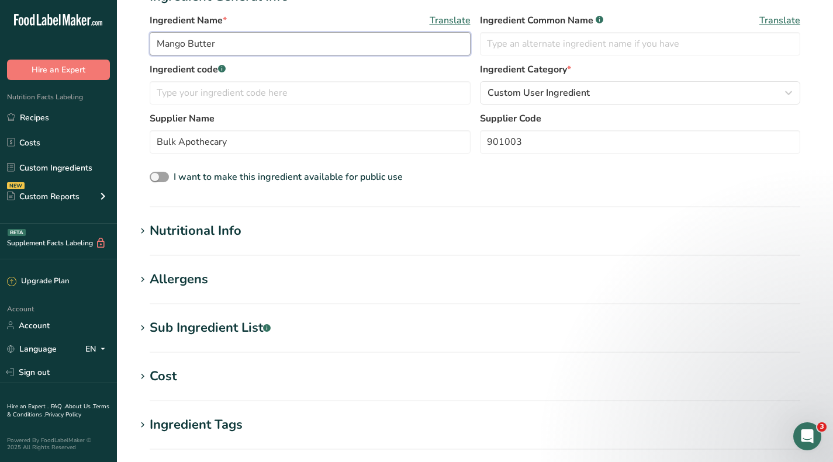
type input "Mango Butter"
click at [192, 241] on div "Nutritional Info" at bounding box center [196, 230] width 92 height 19
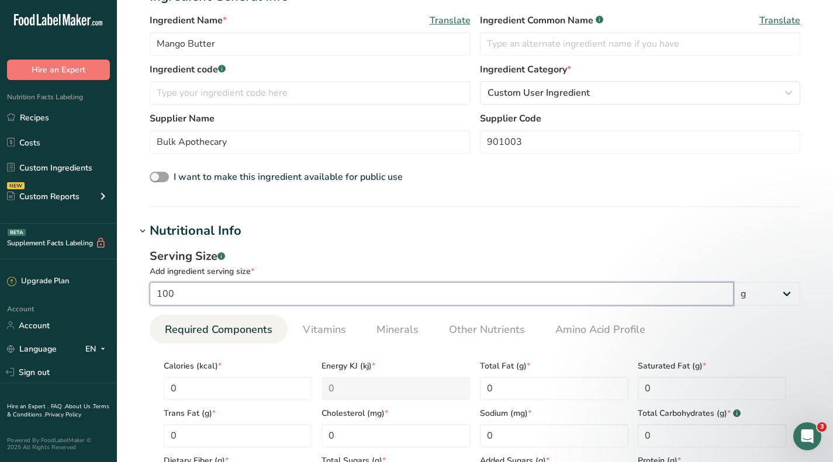
drag, startPoint x: 214, startPoint y: 296, endPoint x: 151, endPoint y: 301, distance: 63.3
click at [151, 301] on input "100" at bounding box center [442, 293] width 584 height 23
type input "1"
click at [540, 229] on h1 "Nutritional Info" at bounding box center [475, 230] width 678 height 19
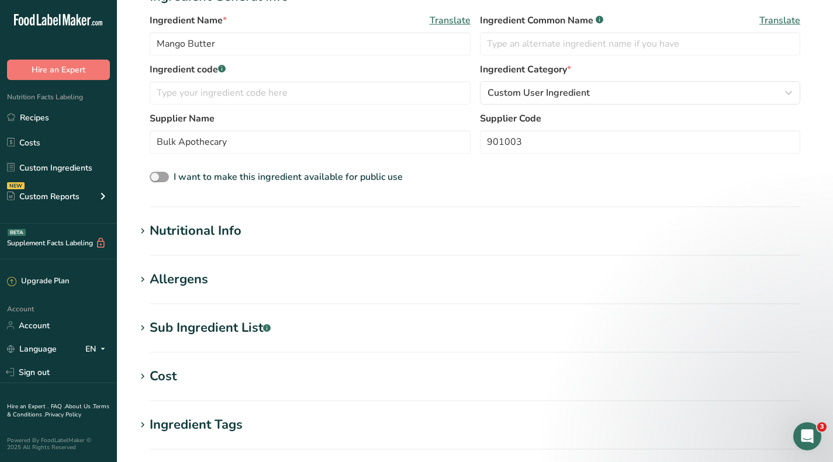
scroll to position [292, 0]
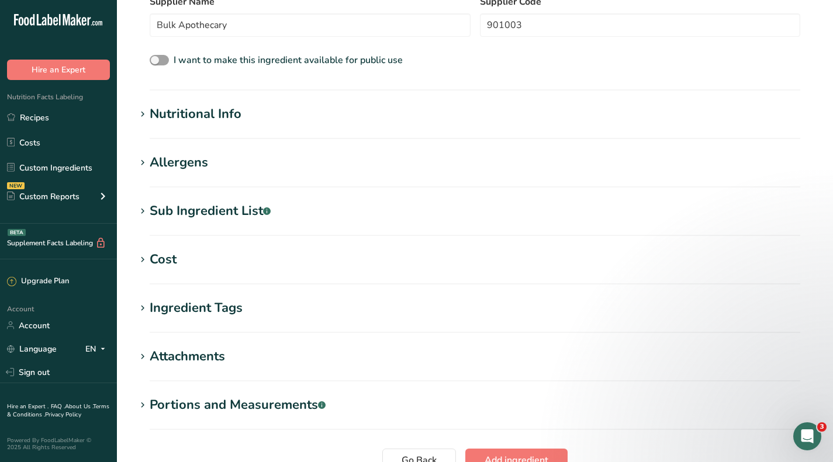
click at [169, 251] on div "Cost" at bounding box center [163, 259] width 27 height 19
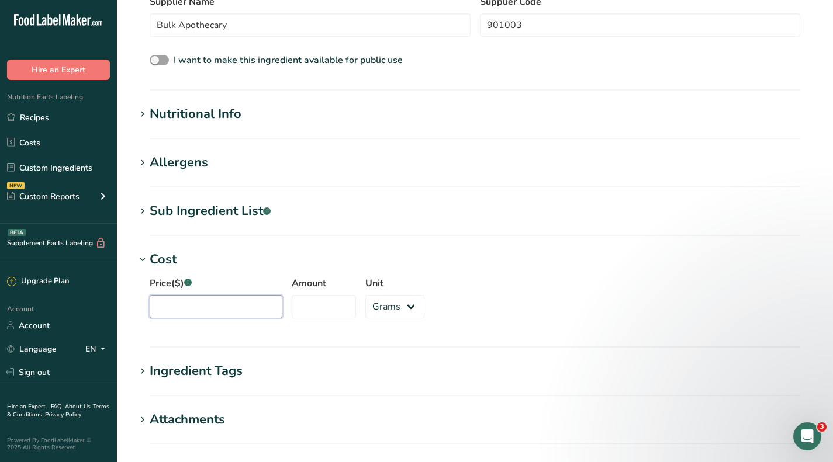
click at [228, 310] on input "Price($) .a-a{fill:#347362;}.b-a{fill:#fff;}" at bounding box center [216, 306] width 133 height 23
type input "56.61"
click at [310, 306] on input "Amount" at bounding box center [324, 306] width 64 height 23
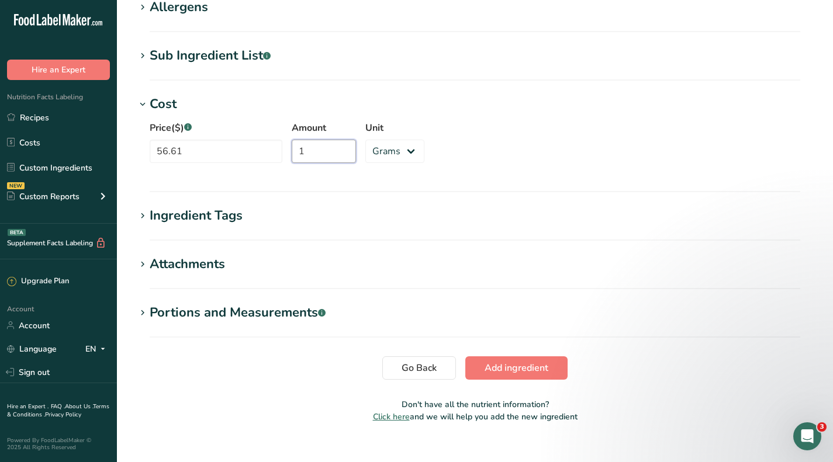
scroll to position [465, 0]
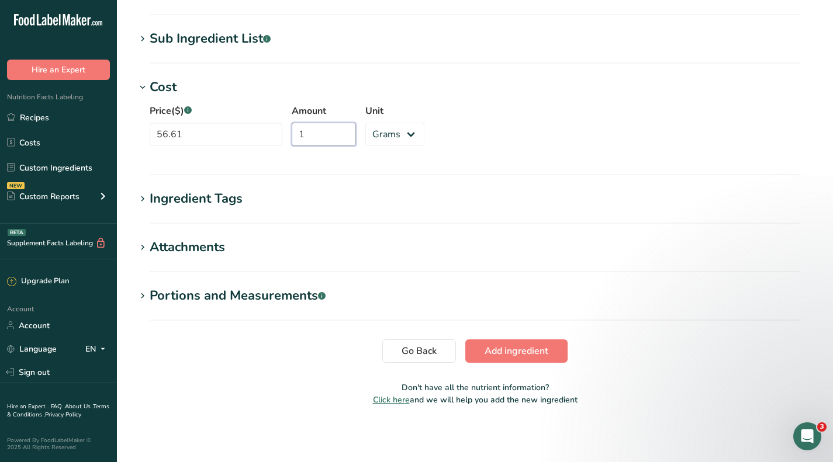
type input "1"
click at [531, 356] on span "Add ingredient" at bounding box center [516, 351] width 64 height 14
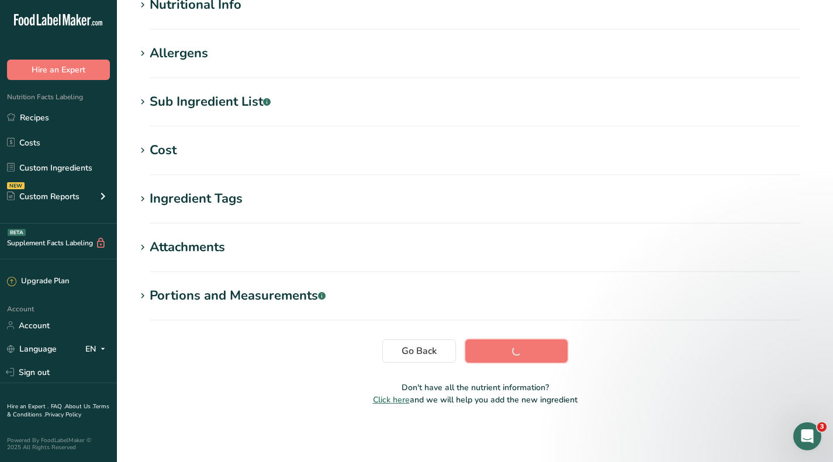
scroll to position [156, 0]
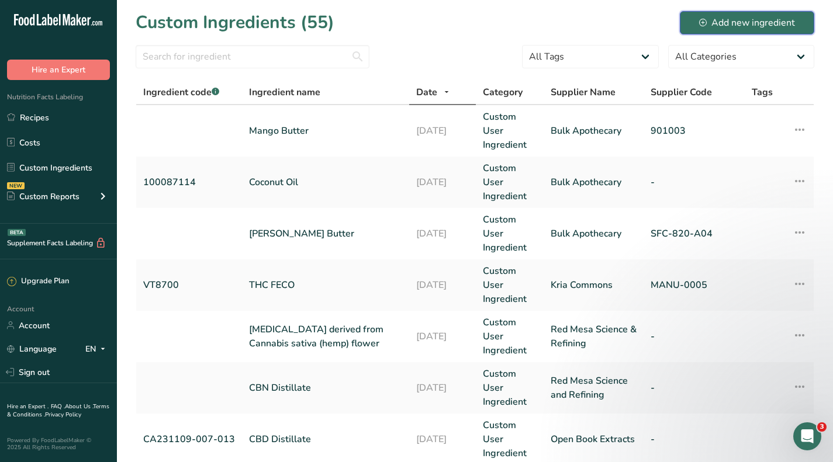
drag, startPoint x: 761, startPoint y: 20, endPoint x: 348, endPoint y: 122, distance: 425.6
click at [761, 20] on div "Add new ingredient" at bounding box center [747, 23] width 96 height 14
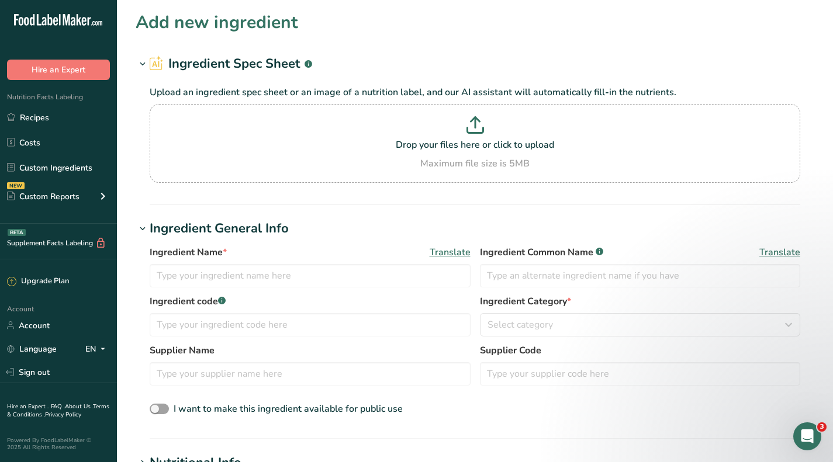
click at [431, 127] on p at bounding box center [475, 127] width 645 height 22
click at [431, 127] on input "Drop your files here or click to upload Maximum file size is 5MB" at bounding box center [475, 143] width 650 height 79
type input "C:\fakepath\Kokum Butter - Cosmosil K_Redacted.pdf"
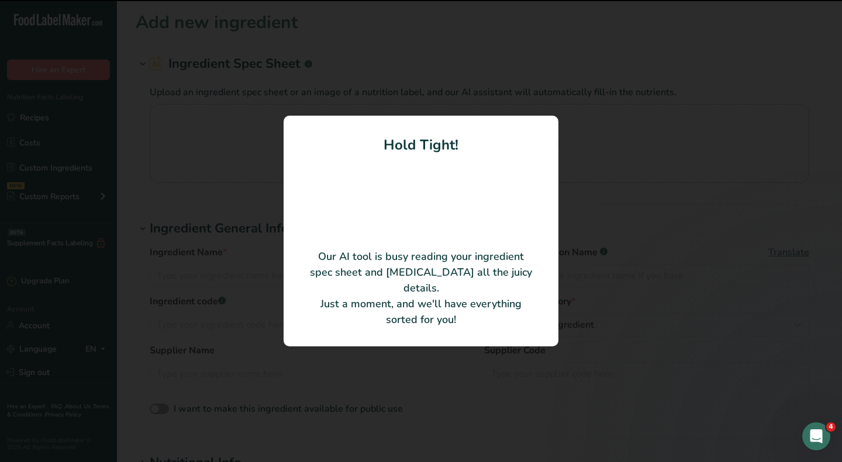
type input "Garcinia indica seed butter (Kokum Butter)"
type input "Bulk Apothecary"
type input "901015"
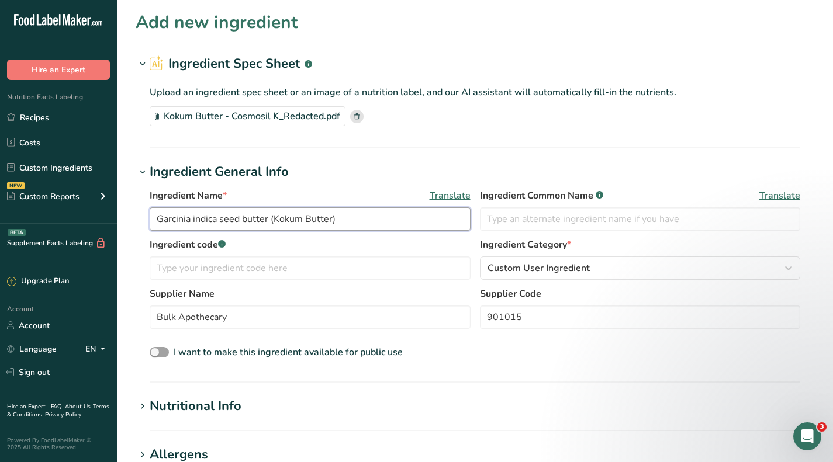
click at [274, 220] on input "Garcinia indica seed butter (Kokum Butter)" at bounding box center [310, 218] width 321 height 23
drag, startPoint x: 274, startPoint y: 220, endPoint x: 149, endPoint y: 220, distance: 124.5
click at [149, 220] on div "Ingredient Name * Translate Garcinia indica seed butter (Kokum Butter) Ingredie…" at bounding box center [475, 275] width 678 height 186
click at [292, 219] on input "Kokum Butter)" at bounding box center [310, 218] width 321 height 23
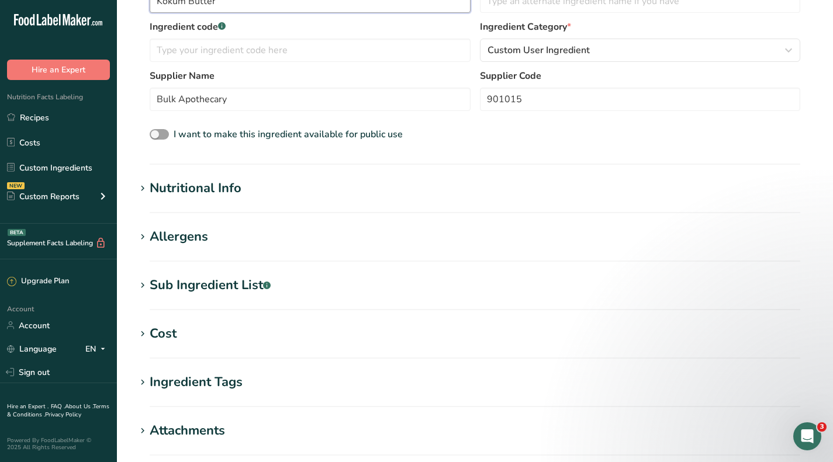
scroll to position [234, 0]
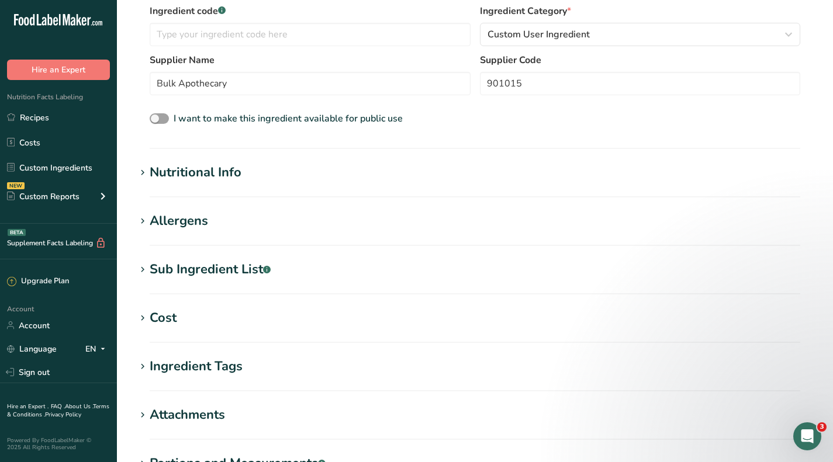
type input "Kokum Butter"
click at [187, 176] on div "Nutritional Info" at bounding box center [196, 172] width 92 height 19
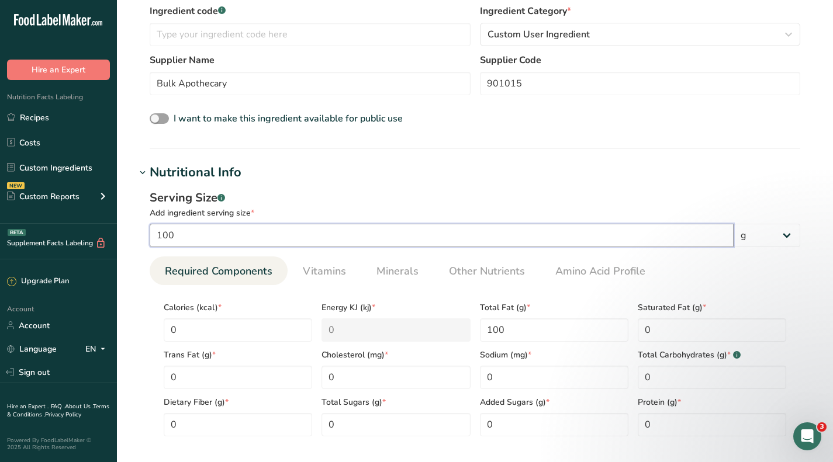
click at [195, 234] on input "100" at bounding box center [442, 235] width 584 height 23
type input "1"
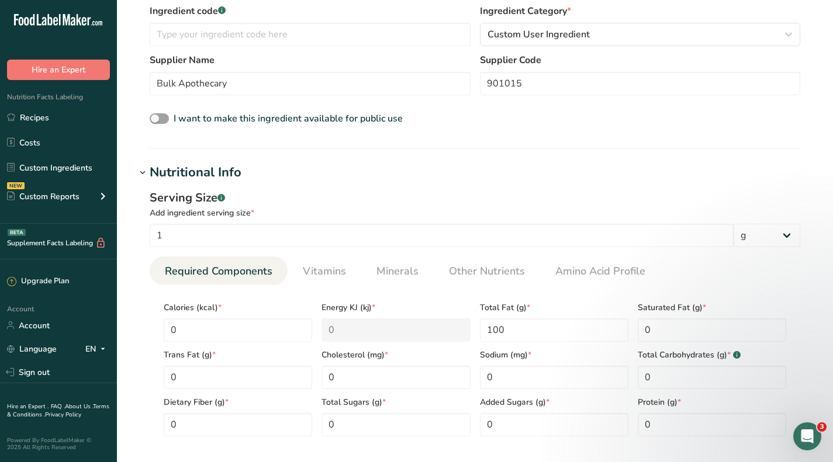
click at [405, 181] on h1 "Nutritional Info" at bounding box center [475, 172] width 678 height 19
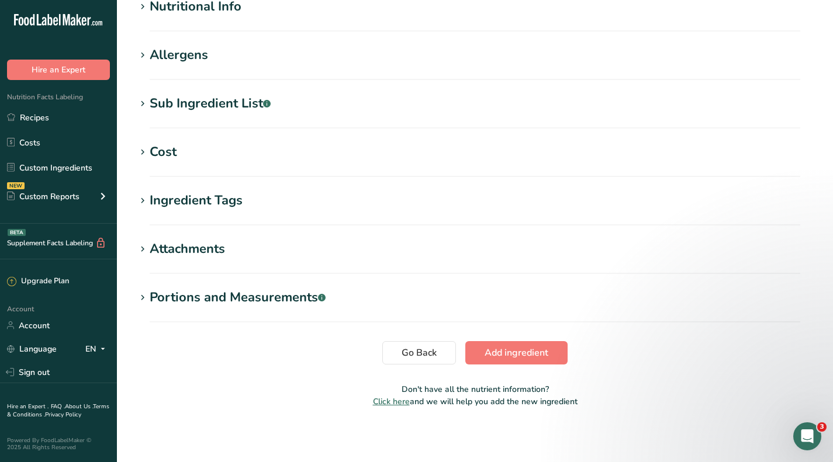
scroll to position [401, 0]
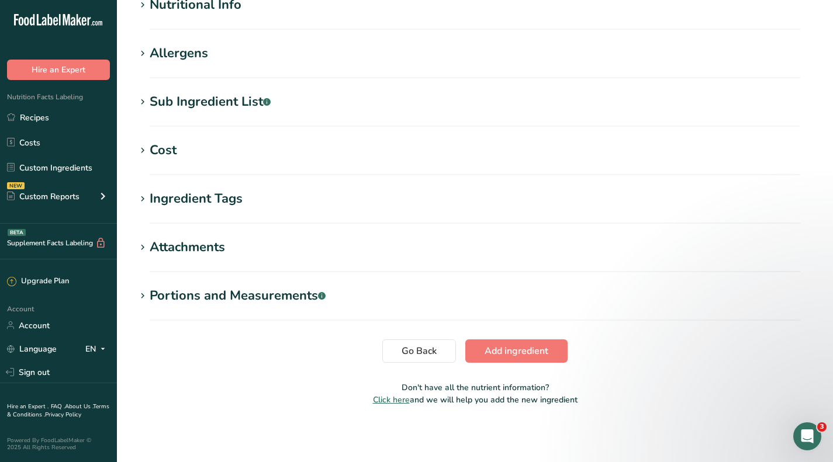
click at [164, 151] on div "Cost" at bounding box center [163, 150] width 27 height 19
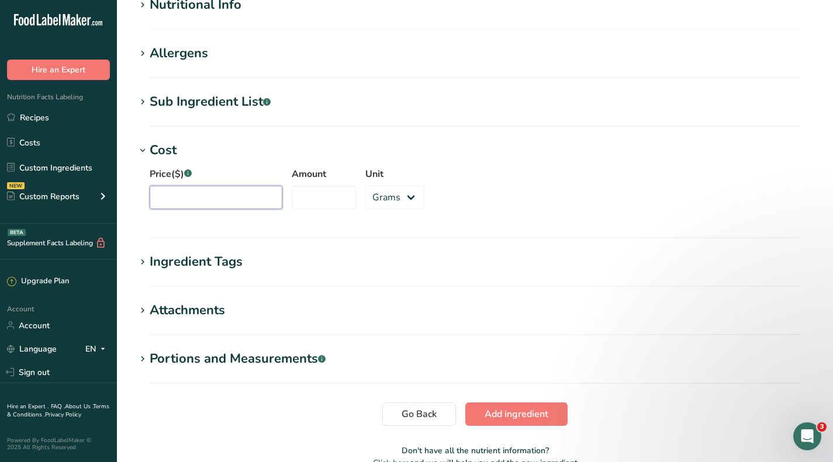
click at [186, 191] on input "Price($) .a-a{fill:#347362;}.b-a{fill:#fff;}" at bounding box center [216, 197] width 133 height 23
type input "60"
click at [311, 204] on input "Amount" at bounding box center [324, 197] width 64 height 23
type input "3178"
click at [521, 416] on span "Add ingredient" at bounding box center [516, 414] width 64 height 14
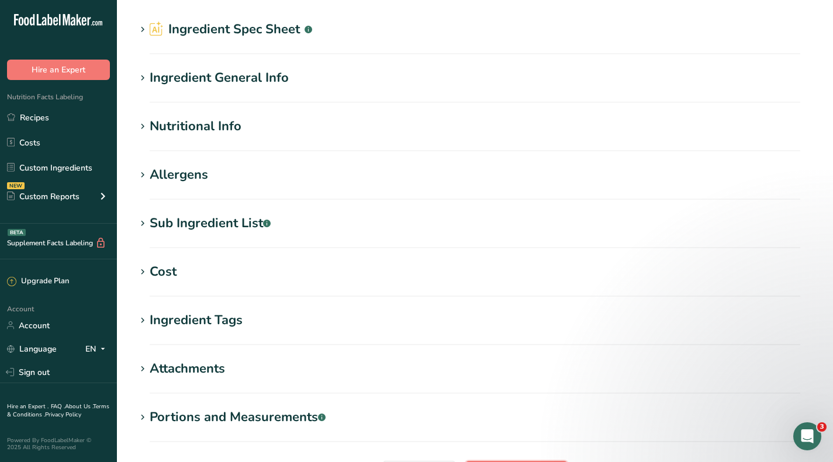
scroll to position [0, 0]
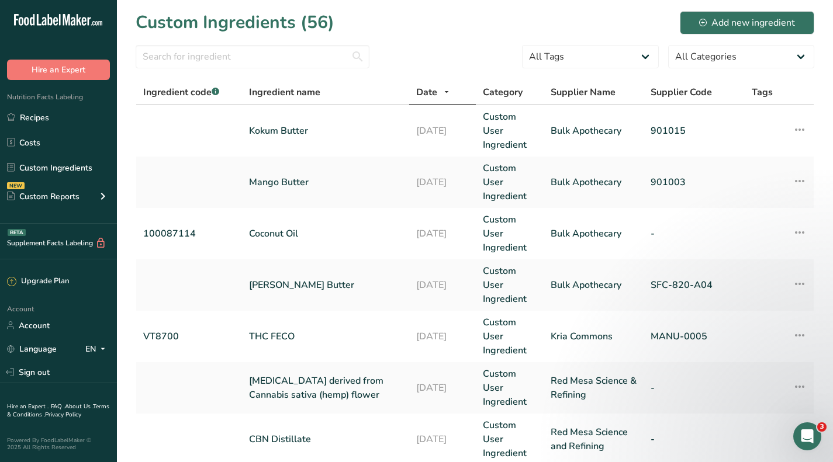
click at [290, 178] on link "Mango Butter" at bounding box center [325, 182] width 153 height 14
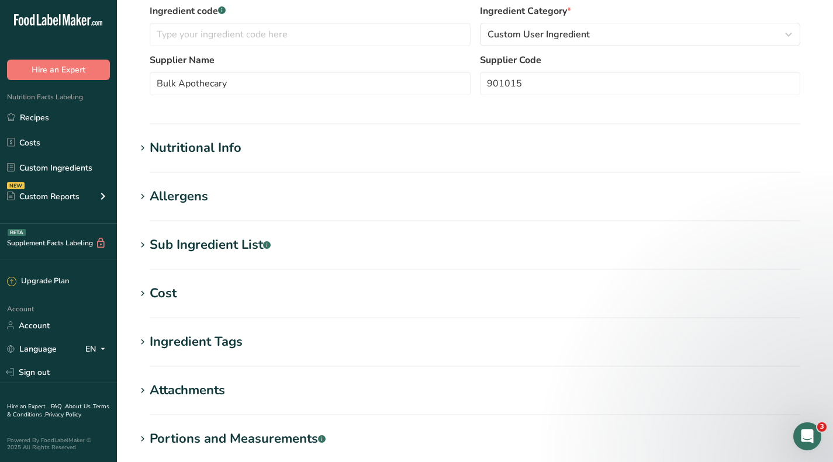
type input "Mango Butter"
type input "901003"
type input "56.61"
type input "1"
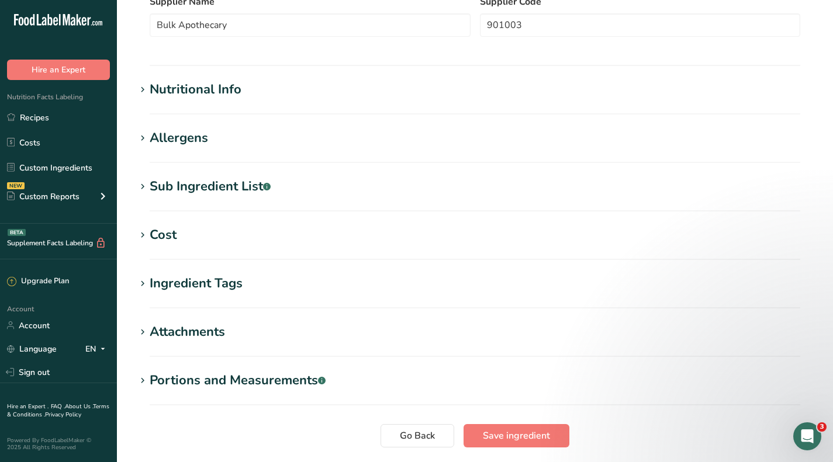
click at [165, 236] on div "Cost" at bounding box center [163, 235] width 27 height 19
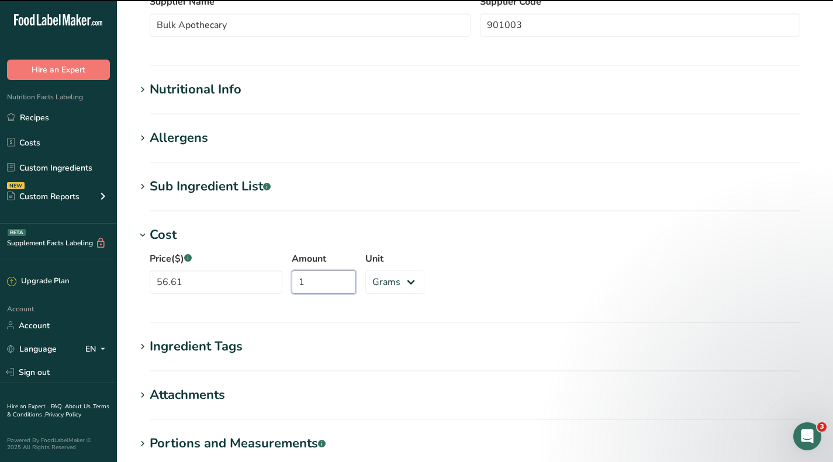
click at [317, 281] on input "1" at bounding box center [324, 282] width 64 height 23
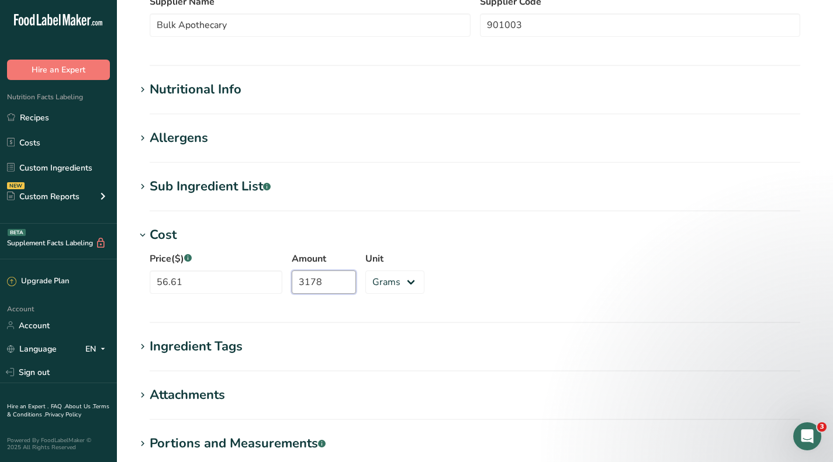
scroll to position [440, 0]
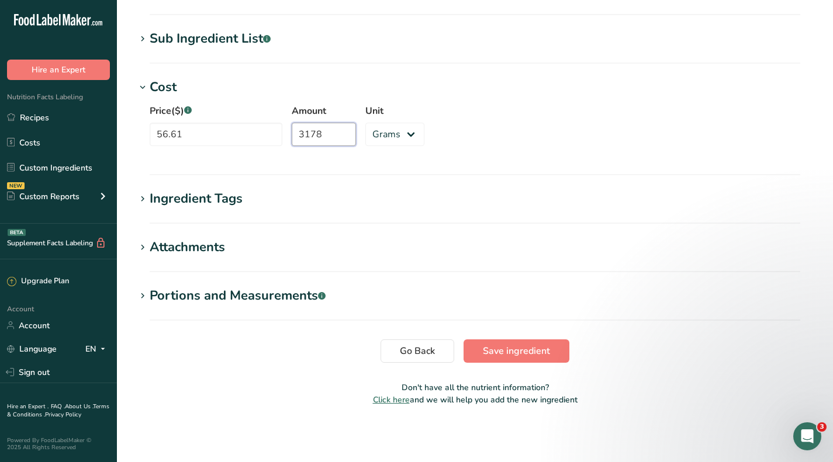
type input "3178"
click at [494, 358] on button "Save ingredient" at bounding box center [516, 351] width 106 height 23
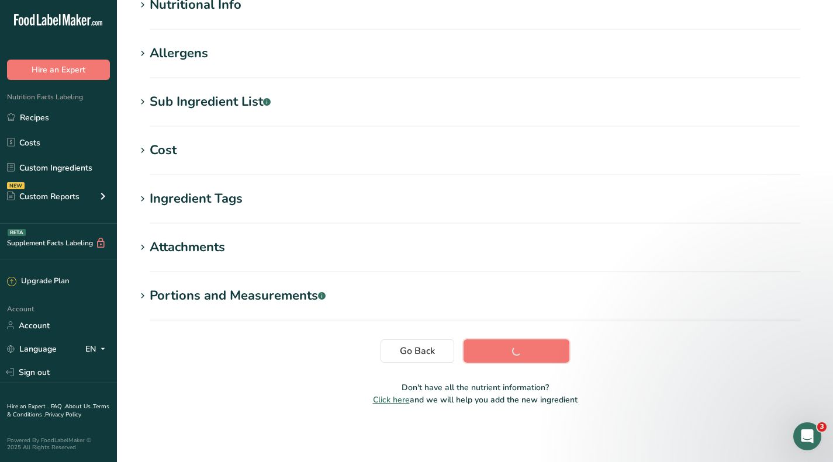
scroll to position [156, 0]
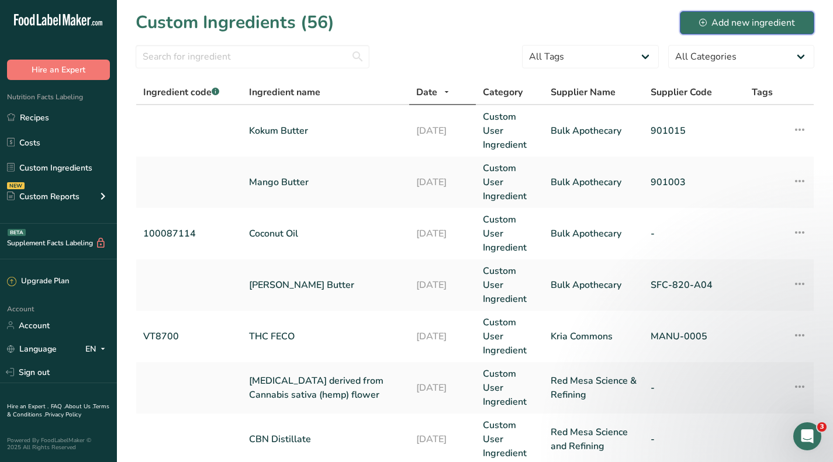
click at [711, 19] on div "Add new ingredient" at bounding box center [747, 23] width 96 height 14
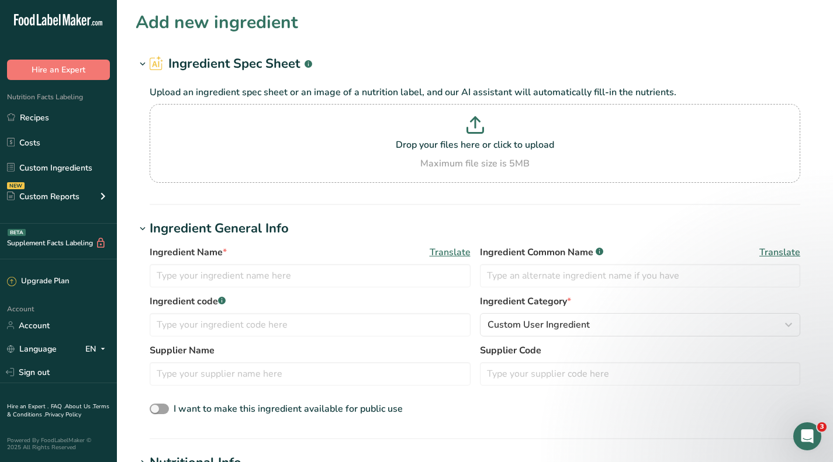
click at [476, 137] on p at bounding box center [475, 127] width 645 height 22
click at [476, 137] on input "Drop your files here or click to upload Maximum file size is 5MB" at bounding box center [475, 143] width 650 height 79
type input "C:\fakepath\Natural cocoa butter spec.pdf"
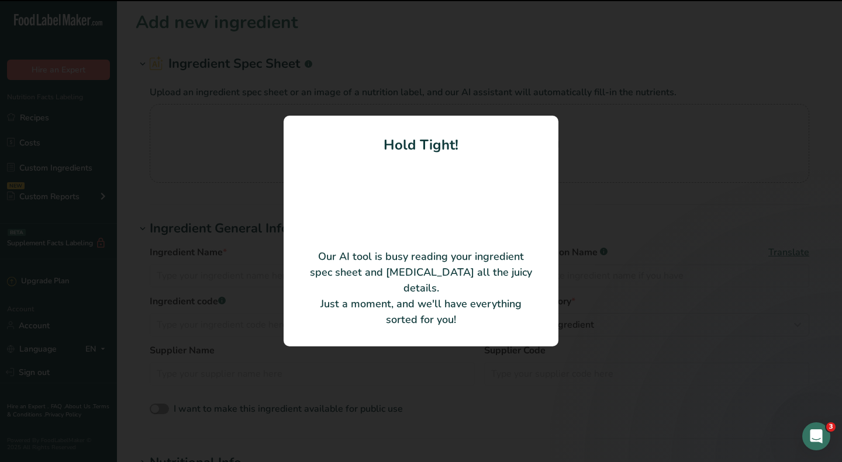
click at [804, 203] on div at bounding box center [421, 231] width 842 height 462
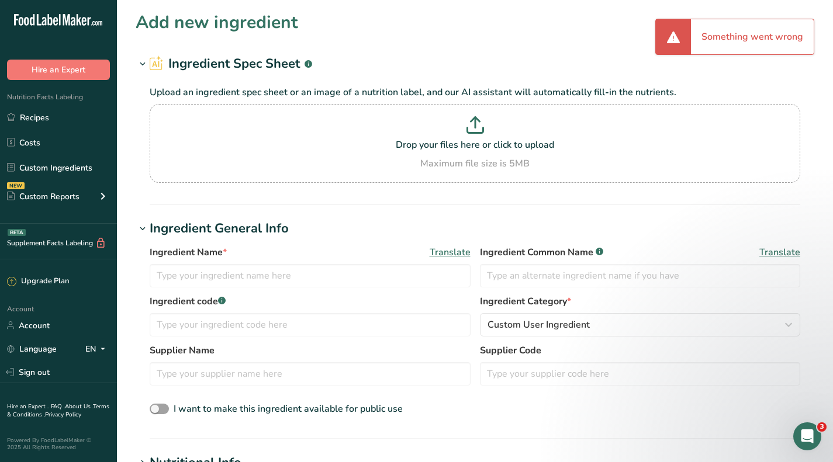
click at [469, 143] on p "Drop your files here or click to upload" at bounding box center [475, 145] width 645 height 14
click at [469, 143] on input "Drop your files here or click to upload Maximum file size is 5MB" at bounding box center [475, 143] width 650 height 79
type input "C:\fakepath\Natural cocoa butter spec.pdf"
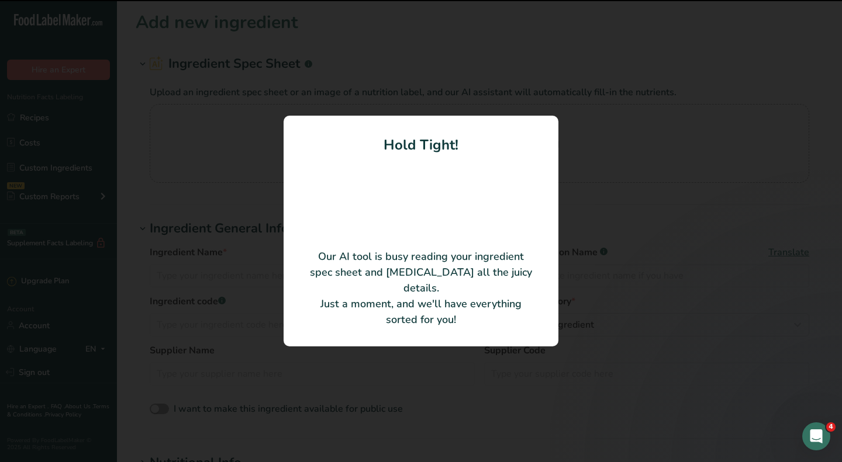
type input "Natural Cocoa Butter"
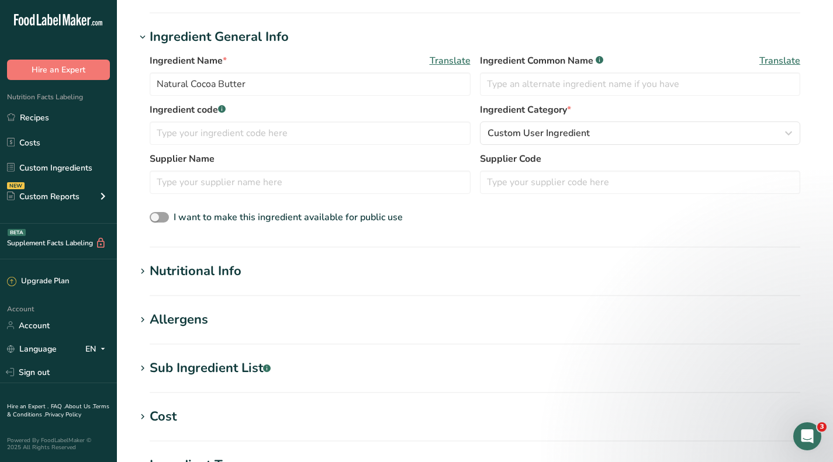
scroll to position [175, 0]
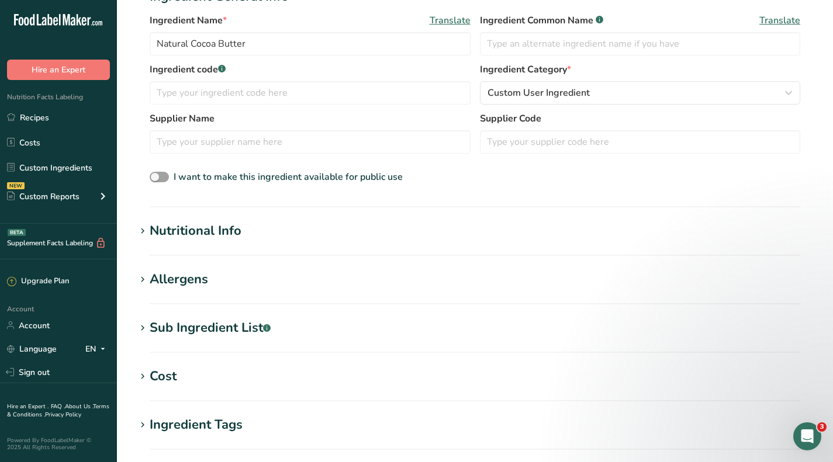
click at [203, 229] on div "Nutritional Info" at bounding box center [196, 230] width 92 height 19
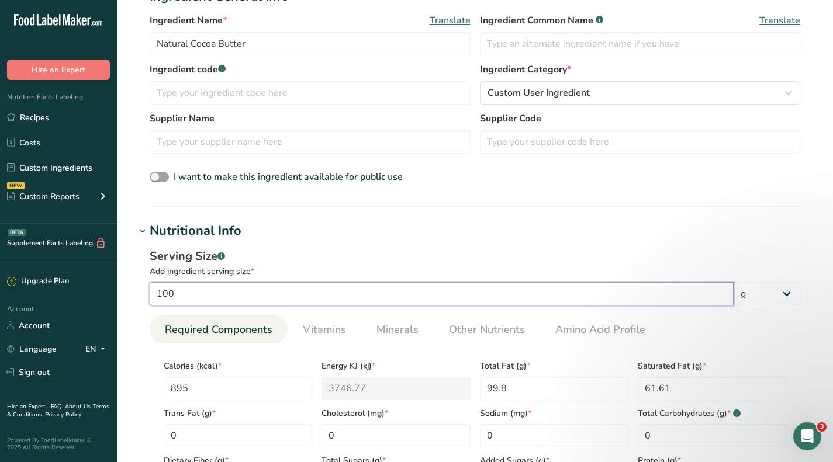
click at [196, 297] on input "100" at bounding box center [442, 293] width 584 height 23
type input "1"
click at [401, 245] on div "Serving Size .a-a{fill:#347362;}.b-a{fill:#fff;} Add ingredient serving size * …" at bounding box center [475, 376] width 678 height 271
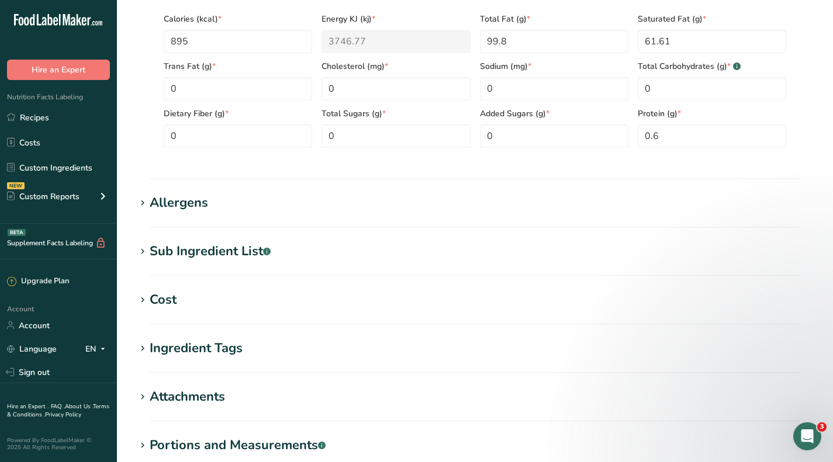
scroll to position [526, 0]
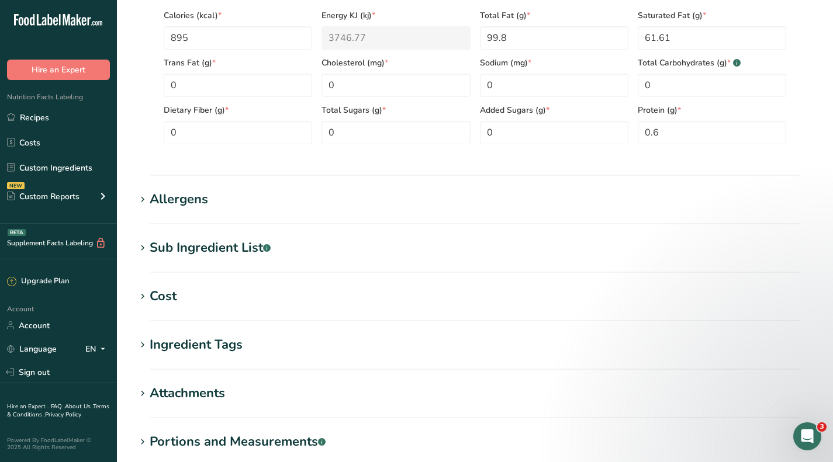
click at [154, 293] on div "Cost" at bounding box center [163, 296] width 27 height 19
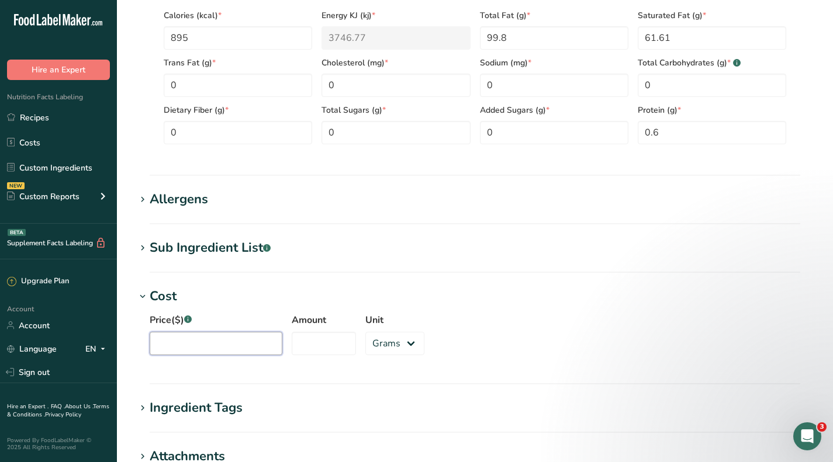
click at [193, 337] on input "Price($) .a-a{fill:#347362;}.b-a{fill:#fff;}" at bounding box center [216, 343] width 133 height 23
type input "796.13"
click at [330, 342] on input "Amount" at bounding box center [324, 343] width 64 height 23
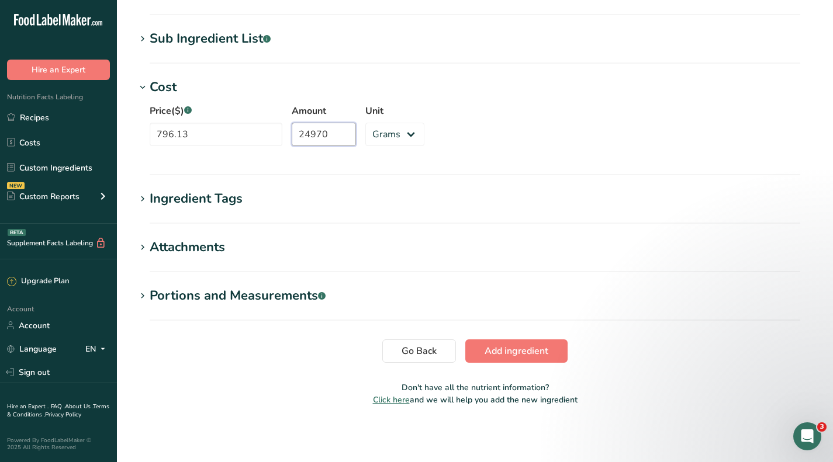
type input "24970"
click at [520, 351] on span "Add ingredient" at bounding box center [516, 351] width 64 height 14
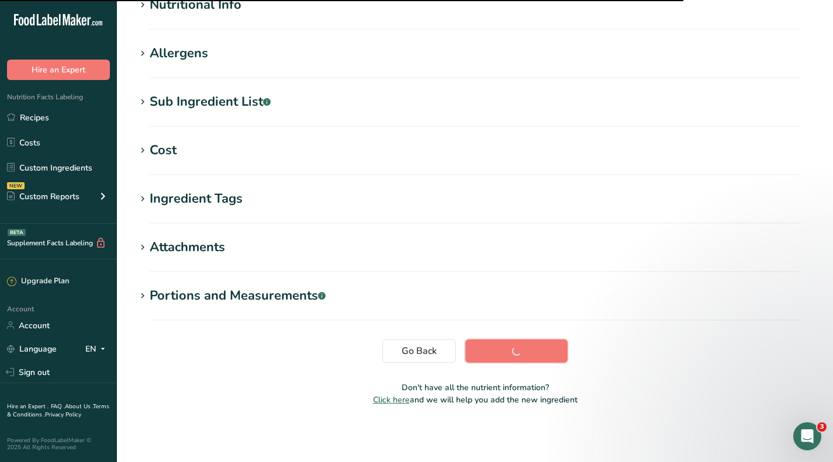
scroll to position [0, 0]
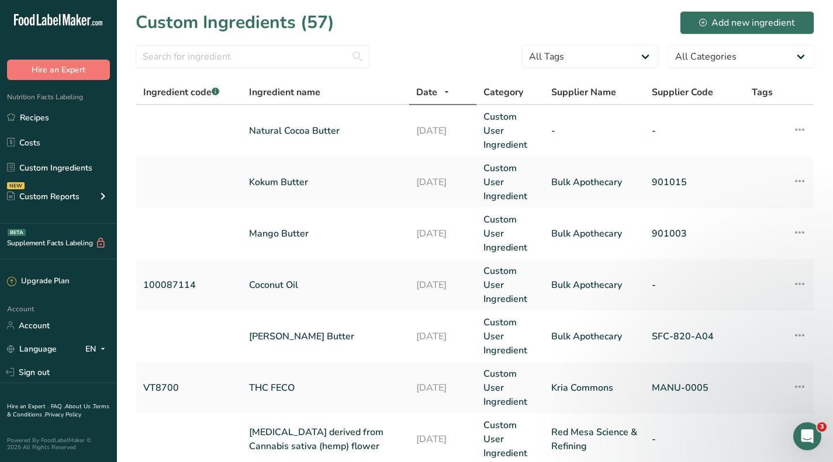
click at [299, 127] on link "Natural Cocoa Butter" at bounding box center [325, 131] width 153 height 14
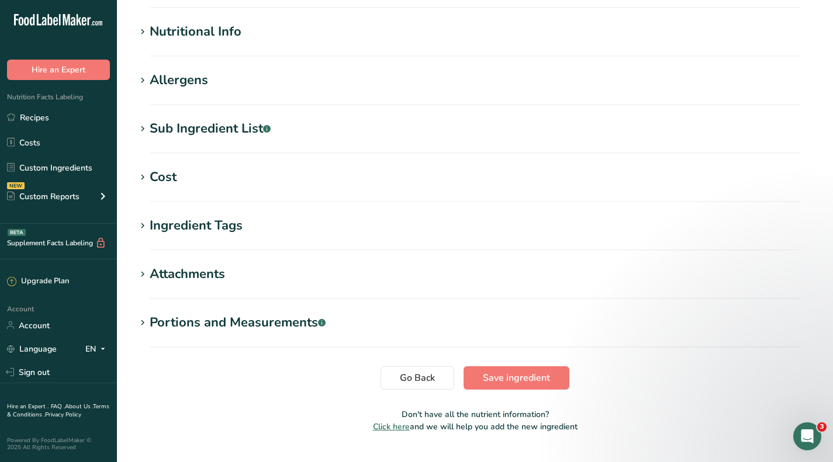
scroll to position [351, 0]
click at [172, 175] on div "Cost" at bounding box center [163, 176] width 27 height 19
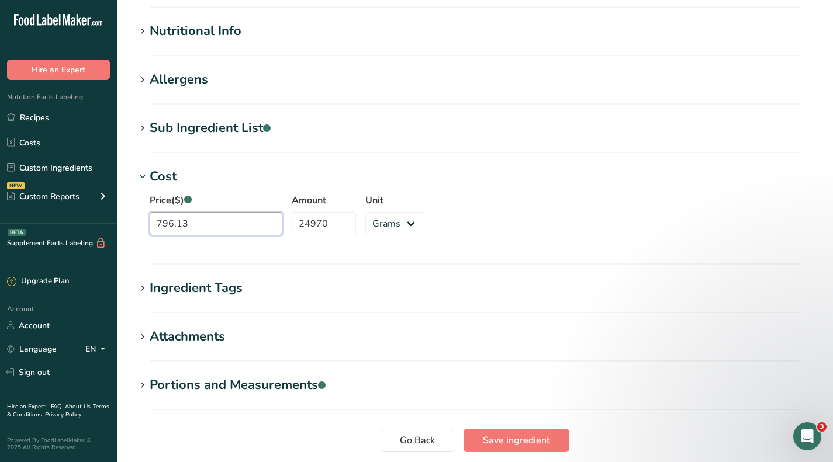
drag, startPoint x: 220, startPoint y: 229, endPoint x: 123, endPoint y: 229, distance: 97.0
click at [123, 230] on section "Edit Natural Cocoa Butter Ingredient Spec Sheet .a-a{fill:#347362;}.b-a{fill:#f…" at bounding box center [475, 81] width 716 height 865
click at [530, 435] on span "Save ingredient" at bounding box center [516, 441] width 67 height 14
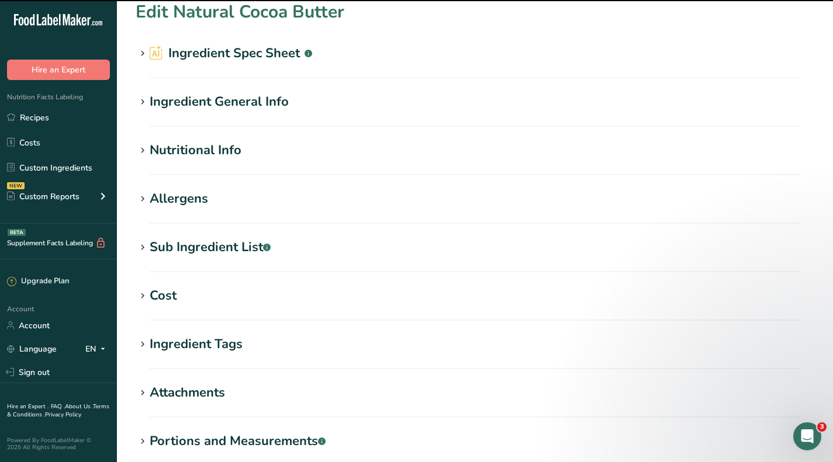
scroll to position [0, 0]
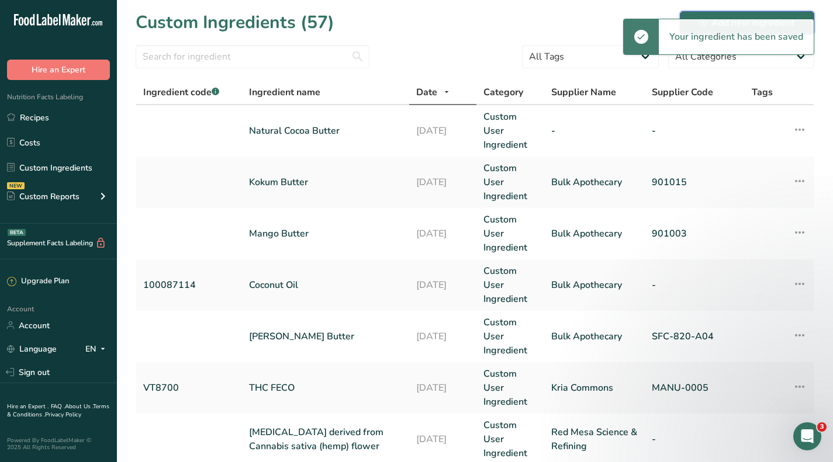
click at [750, 11] on button "Add new ingredient" at bounding box center [747, 22] width 134 height 23
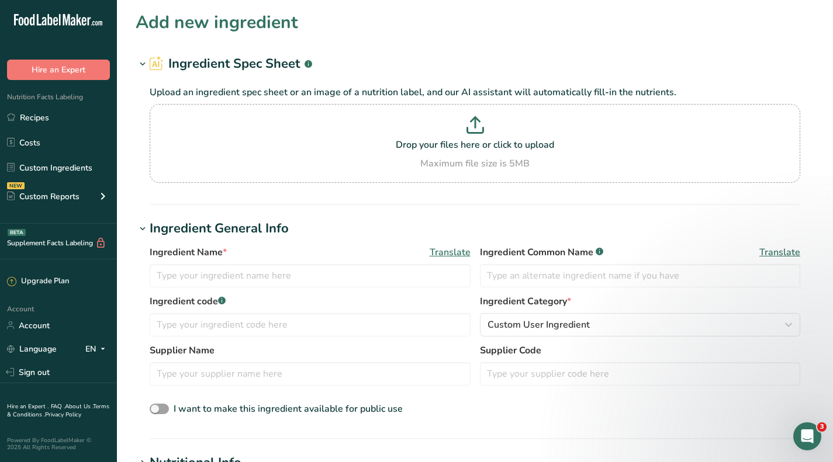
click at [461, 119] on p at bounding box center [475, 127] width 645 height 22
click at [461, 119] on input "Drop your files here or click to upload Maximum file size is 5MB" at bounding box center [475, 143] width 650 height 79
type input "C:\fakepath\ADR - Refined Sweet Almond Oil - Specification_Redacted.pdf"
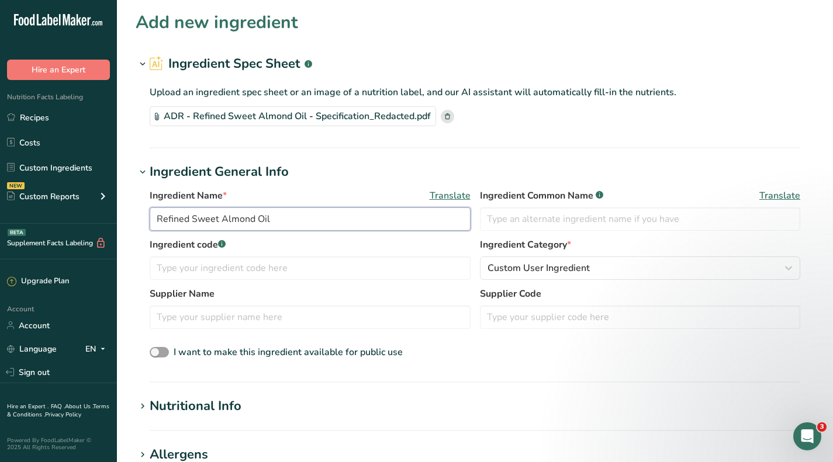
click at [192, 219] on input "Refined Sweet Almond Oil" at bounding box center [310, 218] width 321 height 23
type input "Sweet Almond Oil"
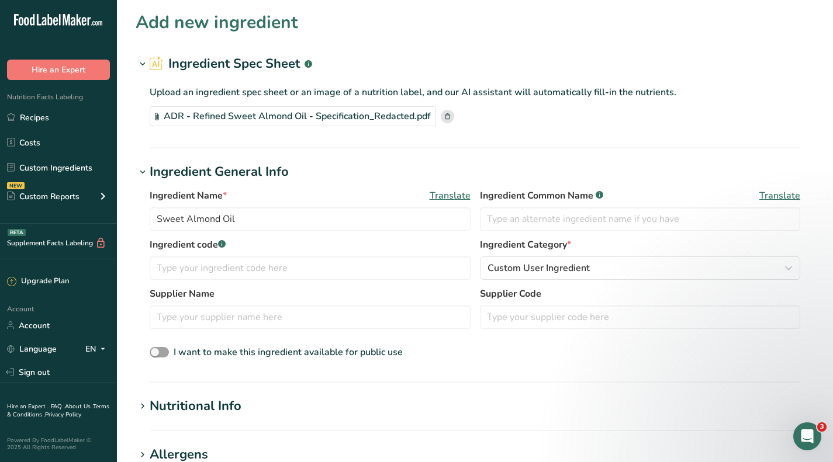
click at [209, 417] on section "Nutritional Info Serving Size .a-a{fill:#347362;}.b-a{fill:#fff;} Add ingredien…" at bounding box center [475, 414] width 678 height 34
click at [210, 411] on div "Nutritional Info" at bounding box center [196, 406] width 92 height 19
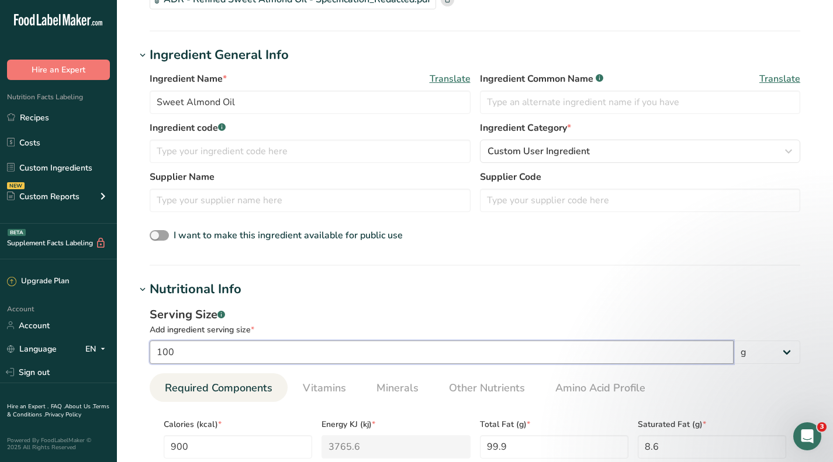
click at [182, 349] on input "100" at bounding box center [442, 352] width 584 height 23
type input "1"
click at [331, 282] on h1 "Nutritional Info" at bounding box center [475, 289] width 678 height 19
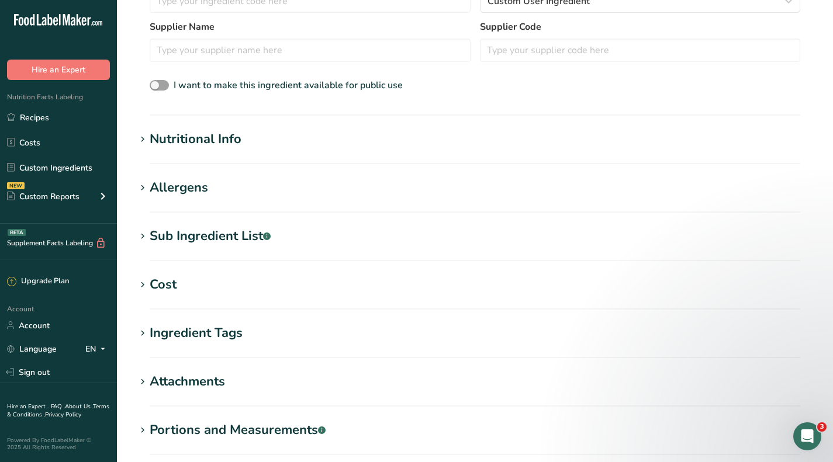
scroll to position [292, 0]
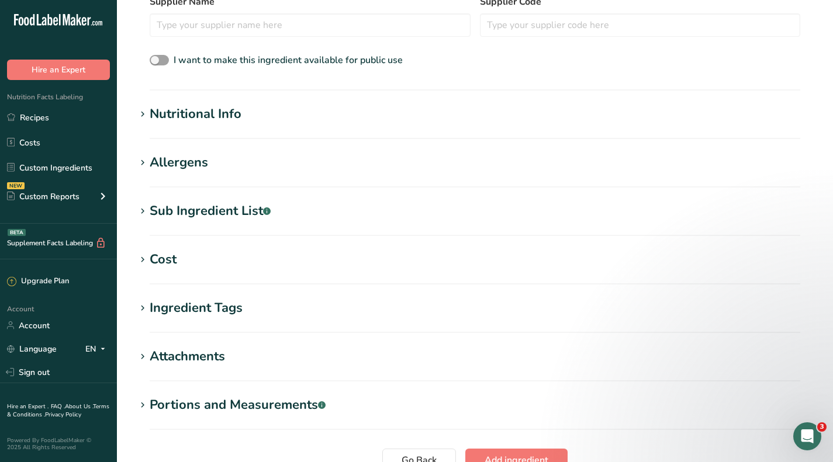
click at [172, 254] on div "Cost" at bounding box center [163, 259] width 27 height 19
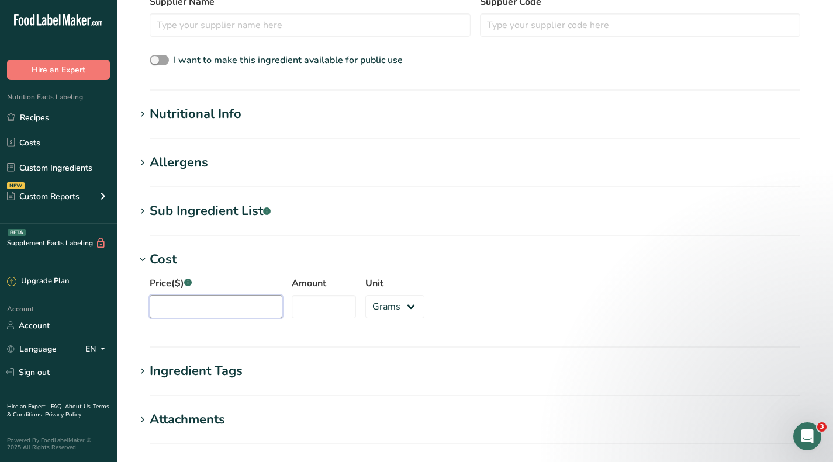
click at [209, 306] on input "Price($) .a-a{fill:#347362;}.b-a{fill:#fff;}" at bounding box center [216, 306] width 133 height 23
type input "80.30"
type input "4"
type input "13620"
click at [455, 289] on div "Price($) .a-a{fill:#347362;}.b-a{fill:#fff;} 80.30 Amount 13620 Unit Grams kg m…" at bounding box center [475, 300] width 678 height 63
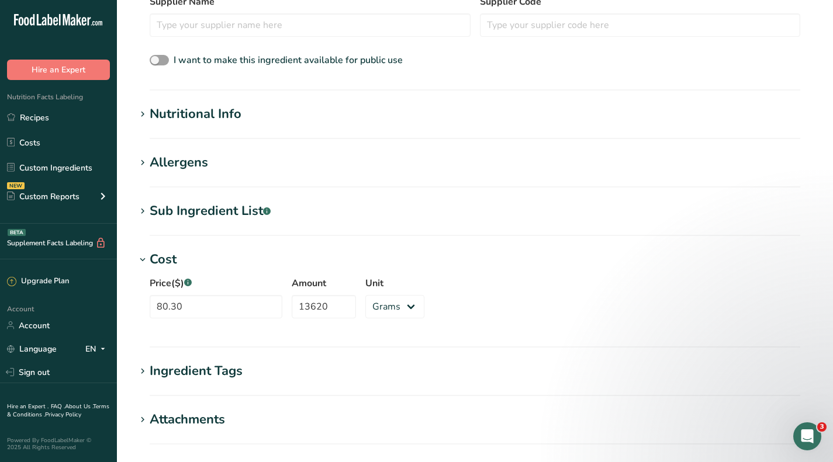
scroll to position [465, 0]
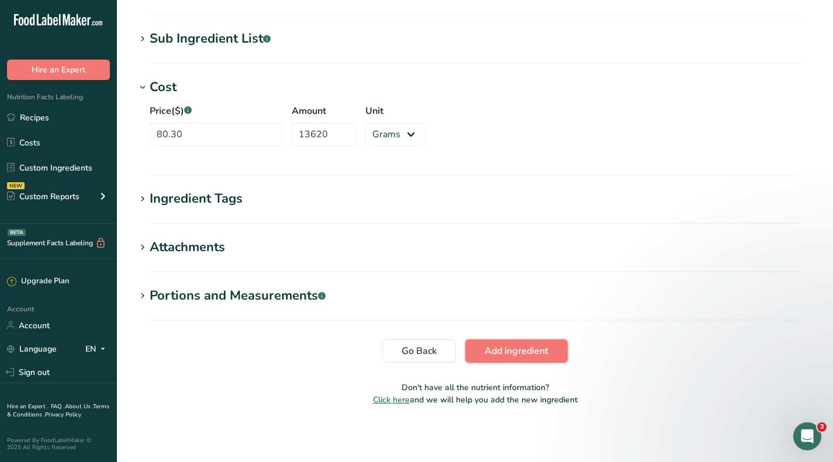
click at [523, 352] on span "Add ingredient" at bounding box center [516, 351] width 64 height 14
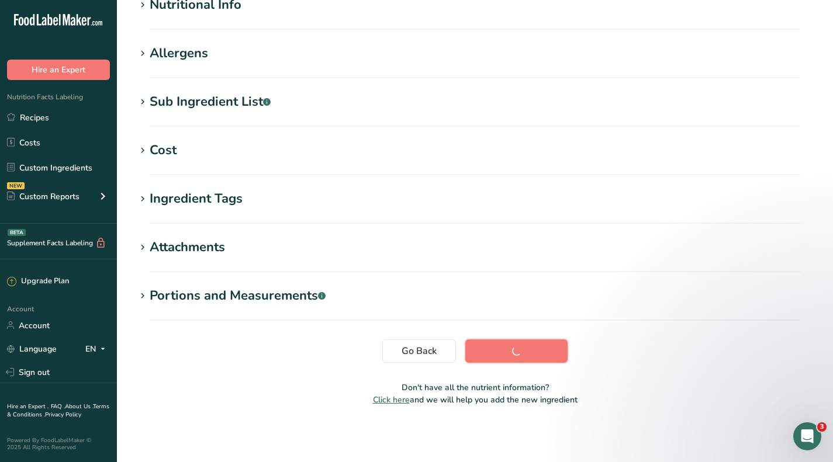
scroll to position [156, 0]
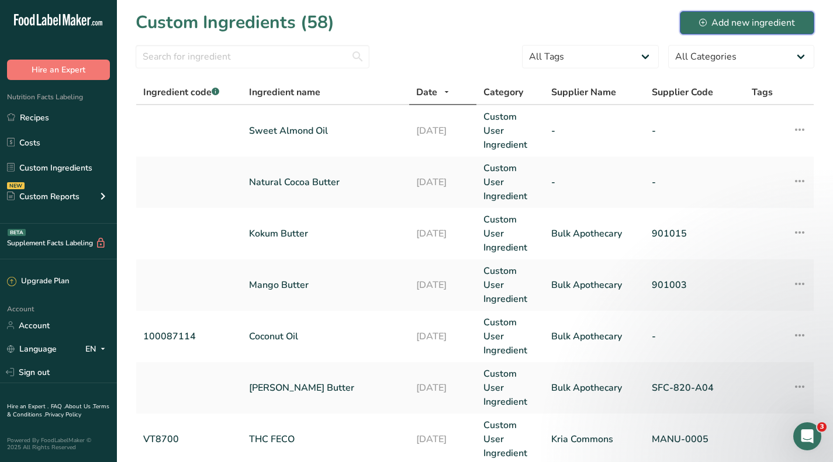
click at [716, 27] on div "Add new ingredient" at bounding box center [747, 23] width 96 height 14
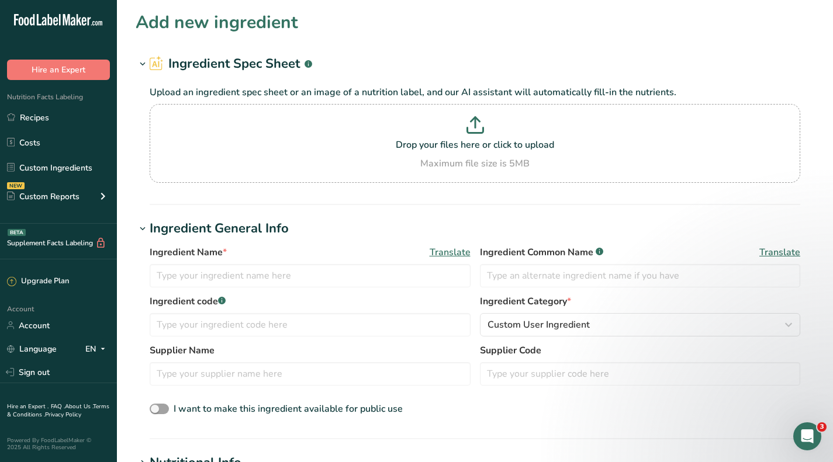
click at [469, 137] on p at bounding box center [475, 127] width 645 height 22
click at [469, 137] on input "Drop your files here or click to upload Maximum file size is 5MB" at bounding box center [475, 143] width 650 height 79
type input "C:\fakepath\Beeswax Cert Redacted_Redacted.pdf"
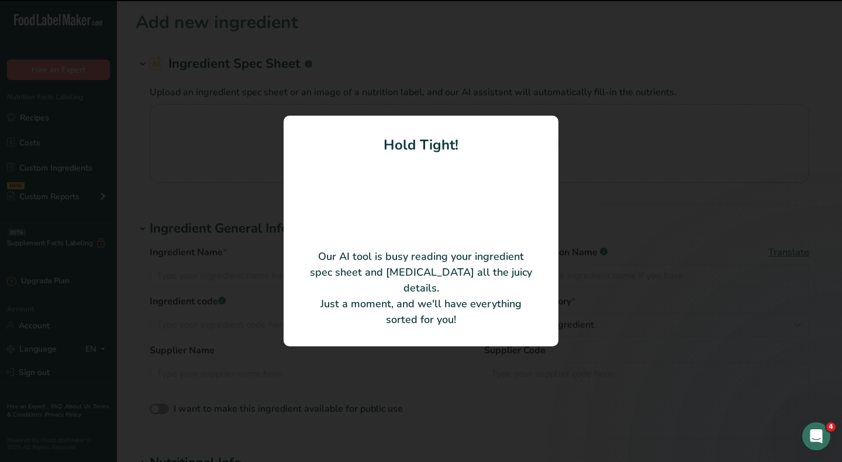
type input "Beeswax"
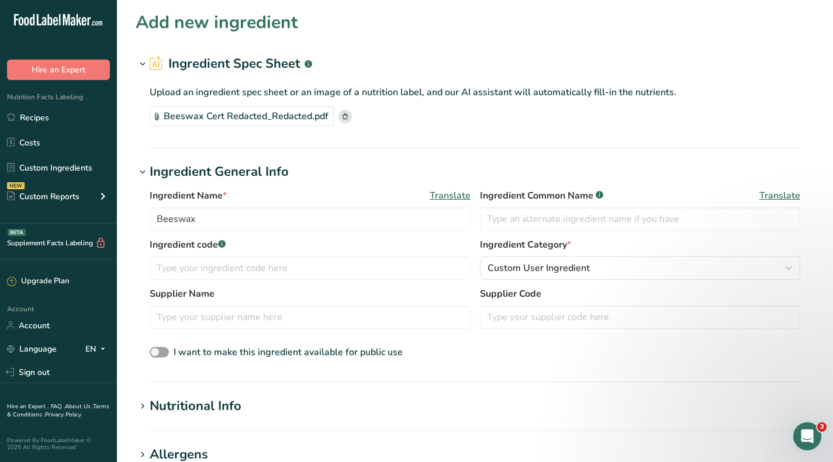
scroll to position [175, 0]
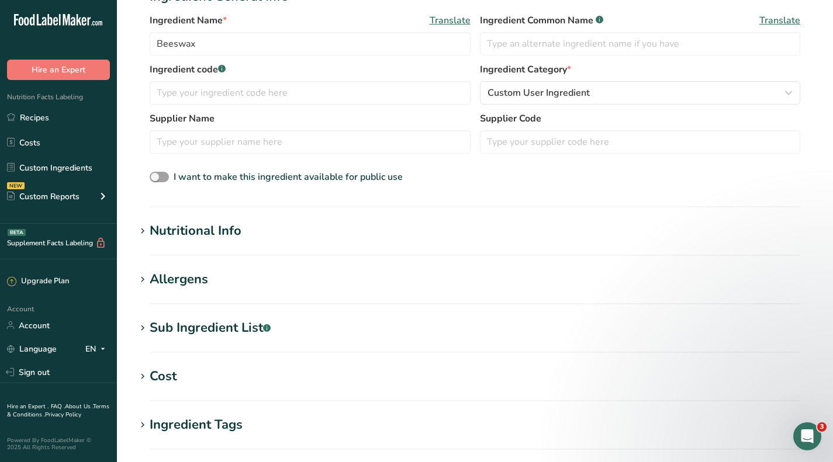
click at [171, 377] on div "Cost" at bounding box center [163, 376] width 27 height 19
click at [181, 417] on input "Price($) .a-a{fill:#347362;}.b-a{fill:#fff;}" at bounding box center [216, 423] width 133 height 23
type input "358.20"
type input "24970"
click at [185, 230] on div "Nutritional Info" at bounding box center [196, 230] width 92 height 19
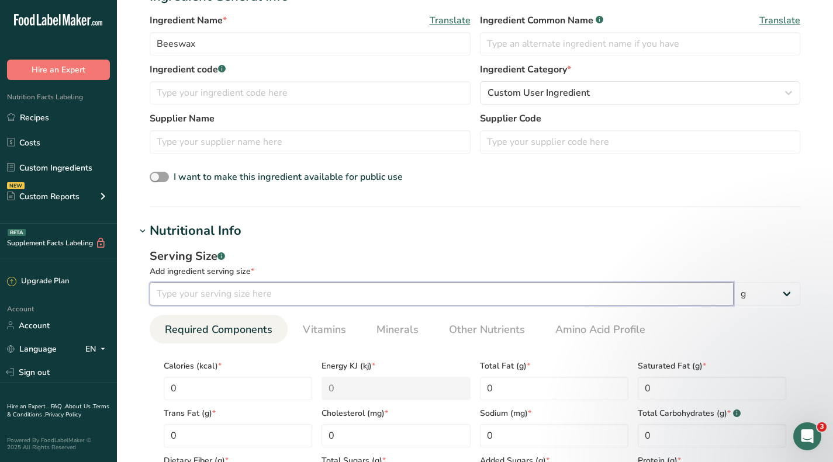
click at [194, 295] on input "number" at bounding box center [442, 293] width 584 height 23
type input "1"
click at [509, 243] on div "Serving Size .a-a{fill:#347362;}.b-a{fill:#fff;} Add ingredient serving size * …" at bounding box center [475, 376] width 678 height 271
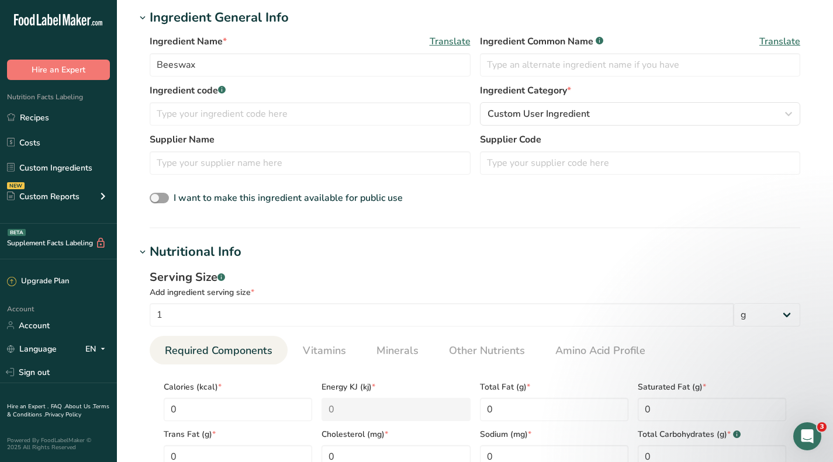
scroll to position [0, 0]
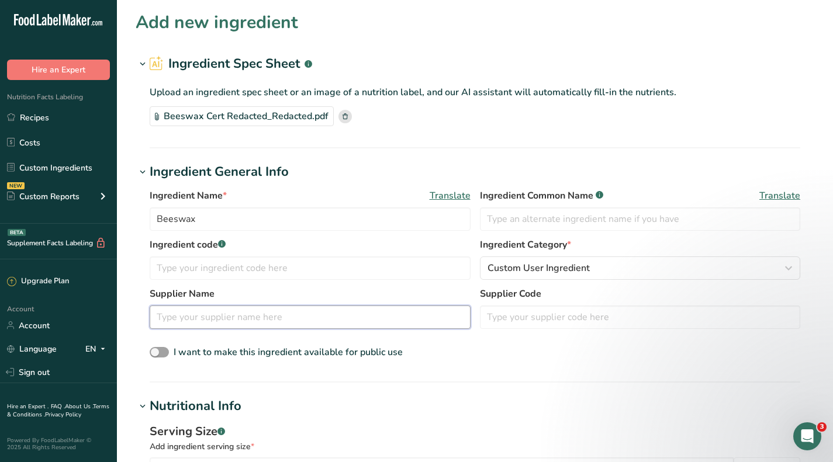
click at [279, 316] on input "text" at bounding box center [310, 317] width 321 height 23
type input "b"
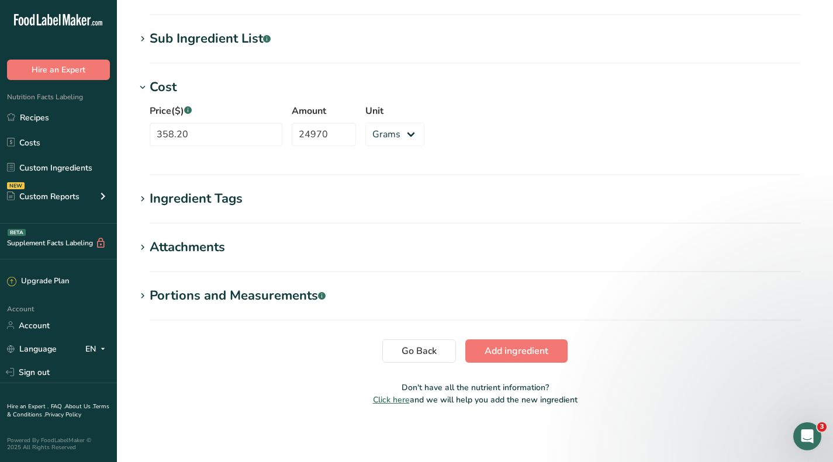
type input "Bulk"
click at [497, 349] on span "Add ingredient" at bounding box center [516, 351] width 64 height 14
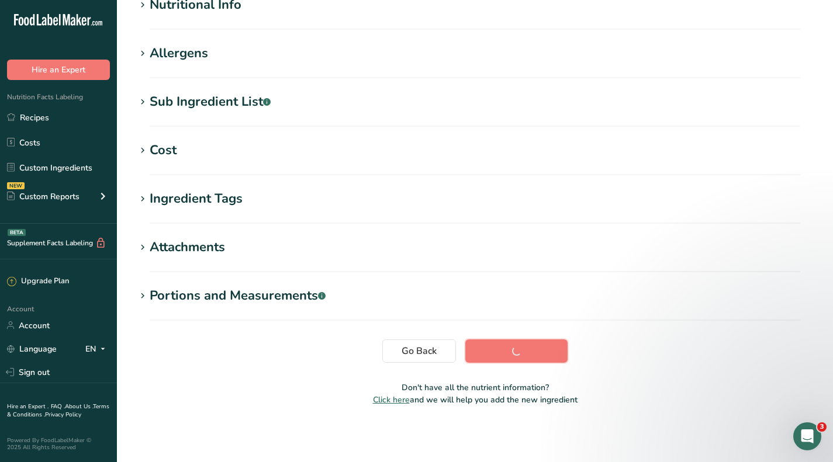
scroll to position [156, 0]
